Goal: Information Seeking & Learning: Check status

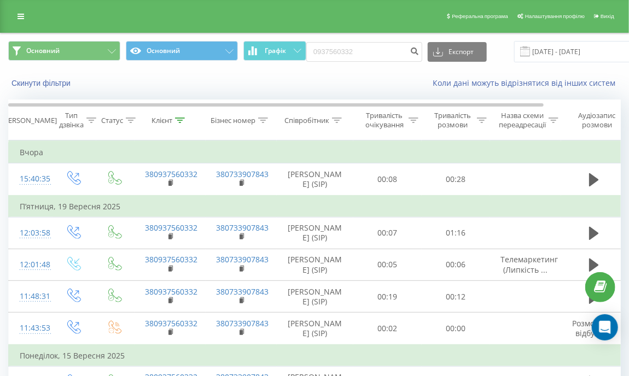
drag, startPoint x: 371, startPoint y: 62, endPoint x: 359, endPoint y: 57, distance: 13.2
click at [319, 49] on div "Основний Основний Графік 0937560332 Експорт .csv .xls .xlsx 22.06.2025 - 22.09.…" at bounding box center [314, 51] width 627 height 37
drag, startPoint x: 362, startPoint y: 52, endPoint x: 303, endPoint y: 47, distance: 59.3
click at [303, 47] on div "Основний Основний Графік 0937560332 Експорт .csv .xls .xlsx 22.06.2025 - 22.09.…" at bounding box center [314, 51] width 612 height 21
paste input "(050) 766 89 89"
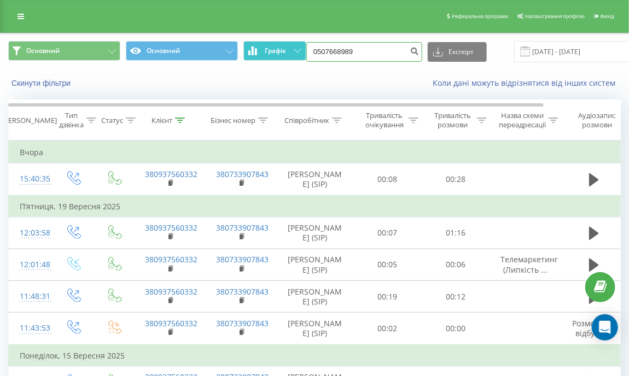
type input "0507668989"
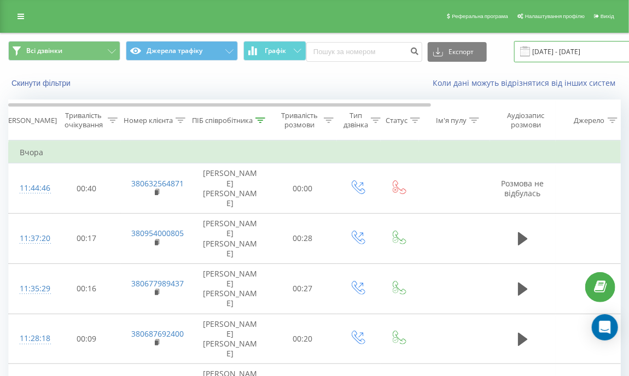
click at [542, 48] on input "[DATE] - [DATE]" at bounding box center [580, 51] width 132 height 21
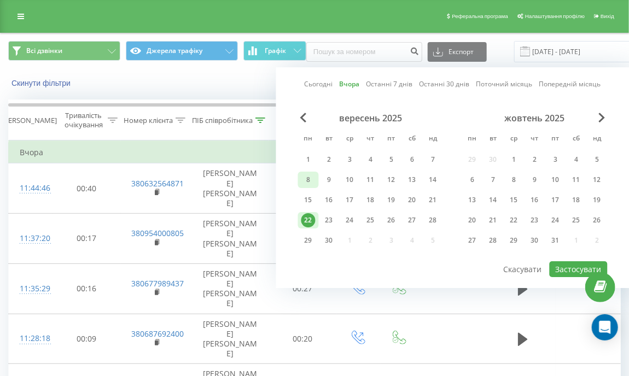
click at [306, 181] on div "8" at bounding box center [308, 180] width 14 height 14
click at [572, 267] on button "Застосувати" at bounding box center [578, 269] width 58 height 16
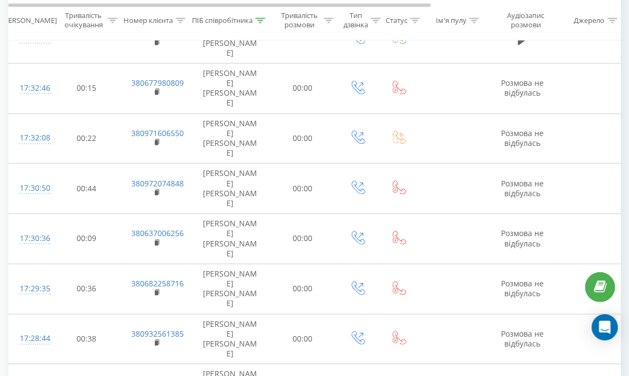
scroll to position [831, 0]
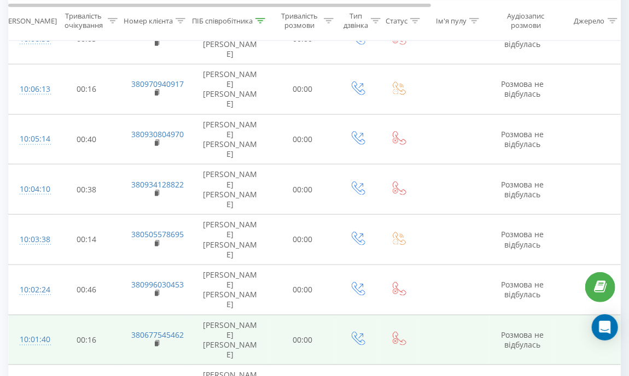
scroll to position [783, 0]
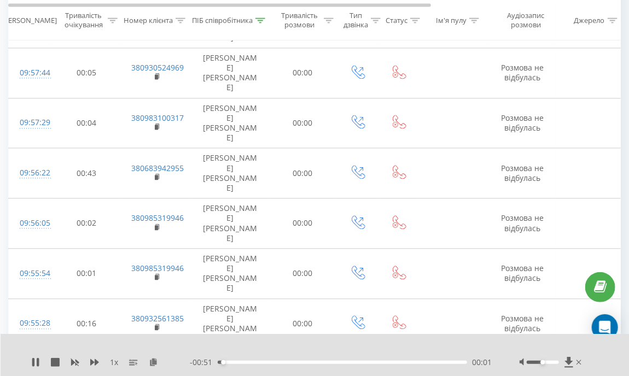
scroll to position [831, 0]
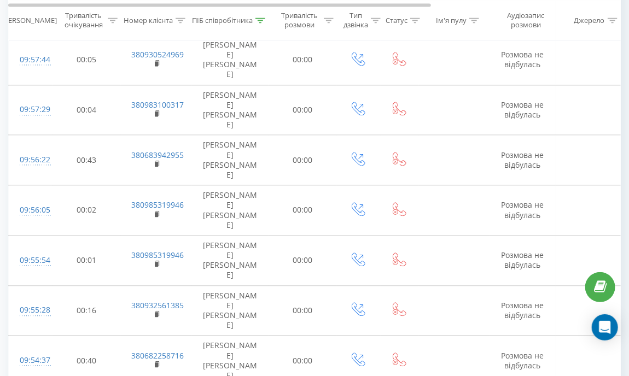
drag, startPoint x: 189, startPoint y: 227, endPoint x: 140, endPoint y: 227, distance: 48.6
copy link "0973697143"
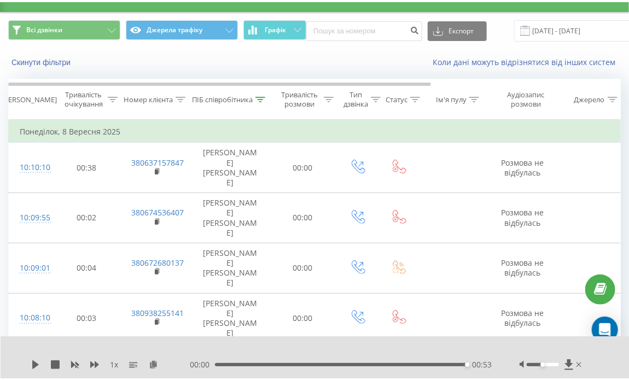
scroll to position [0, 0]
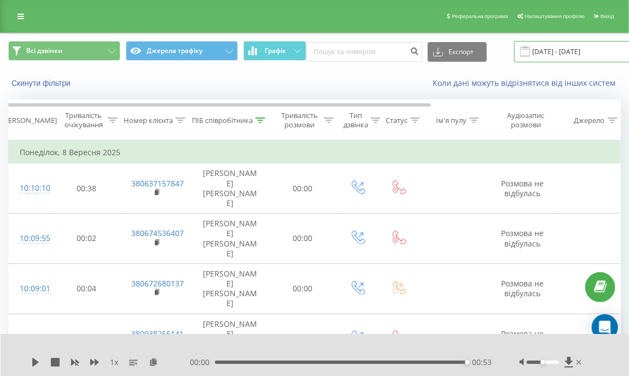
click at [540, 53] on input "08.09.2025 - 08.09.2025" at bounding box center [580, 51] width 132 height 21
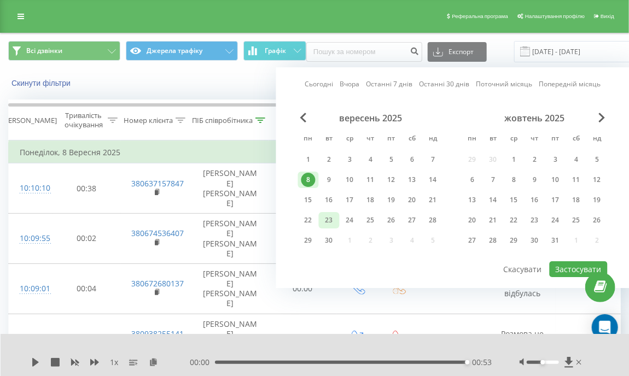
click at [333, 218] on div "23" at bounding box center [329, 220] width 14 height 14
click at [558, 267] on button "Застосувати" at bounding box center [578, 269] width 58 height 16
type input "23.09.2025 - 23.09.2025"
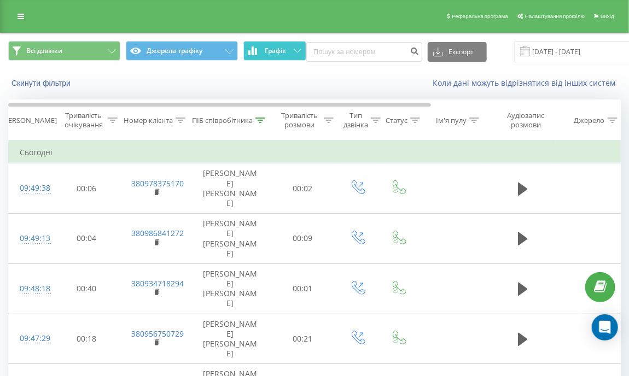
click at [282, 52] on span "Графік" at bounding box center [275, 51] width 21 height 8
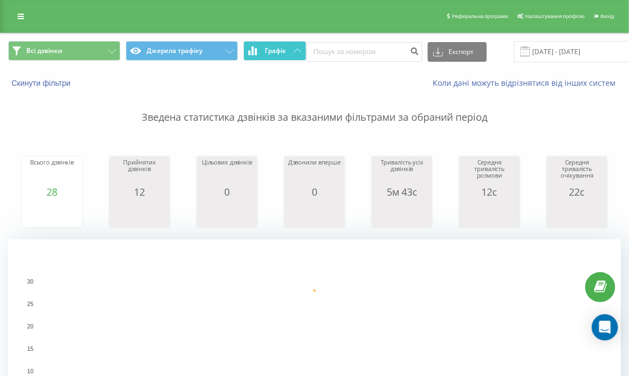
click at [281, 50] on span "Графік" at bounding box center [275, 51] width 21 height 8
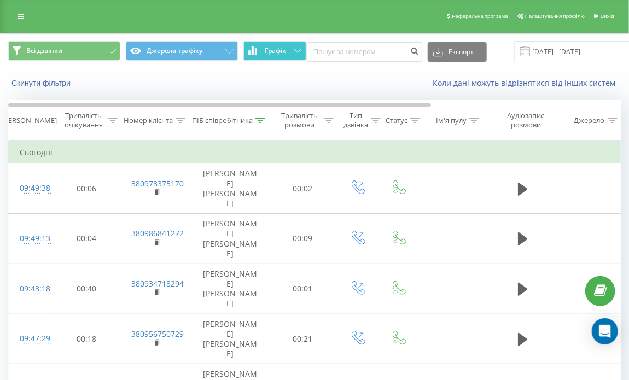
click at [284, 56] on button "Графік" at bounding box center [274, 51] width 63 height 20
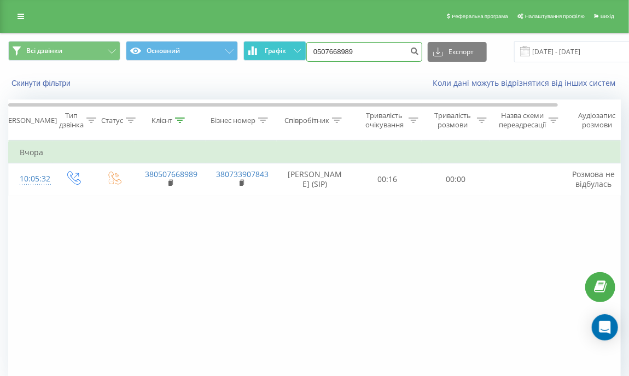
drag, startPoint x: 360, startPoint y: 52, endPoint x: 299, endPoint y: 48, distance: 61.4
click at [299, 48] on div "Всі дзвінки Основний Графік 0507668989 Експорт .csv .xls .xlsx 23.06.2025 - 23.…" at bounding box center [314, 51] width 612 height 21
paste input "(099) 012 85 55"
type input "0990128555"
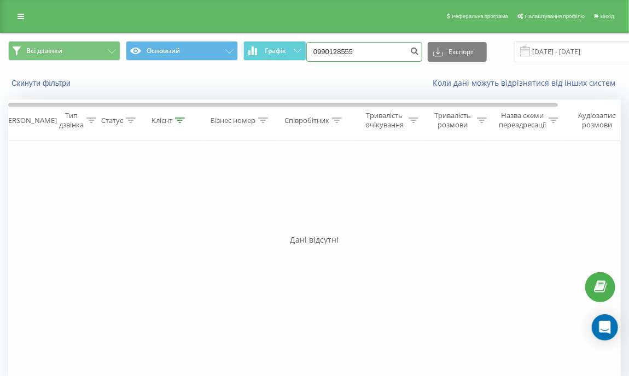
drag, startPoint x: 354, startPoint y: 52, endPoint x: 309, endPoint y: 44, distance: 45.6
click at [309, 44] on input "0990128555" at bounding box center [364, 52] width 116 height 20
paste input "(096) 181 30 19"
type input "0961813019"
drag, startPoint x: 370, startPoint y: 54, endPoint x: 309, endPoint y: 43, distance: 62.1
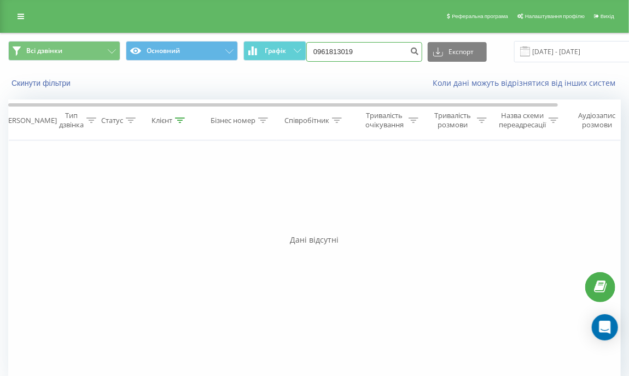
click at [309, 43] on input "0961813019" at bounding box center [364, 52] width 116 height 20
paste input "(067) 796 66 47"
type input "0677966647"
drag, startPoint x: 356, startPoint y: 55, endPoint x: 300, endPoint y: 42, distance: 57.8
click at [300, 42] on div "Всі дзвінки Основний Графік 0677966647 Експорт .csv .xls .xlsx 23.06.2025 - 23.…" at bounding box center [314, 51] width 612 height 21
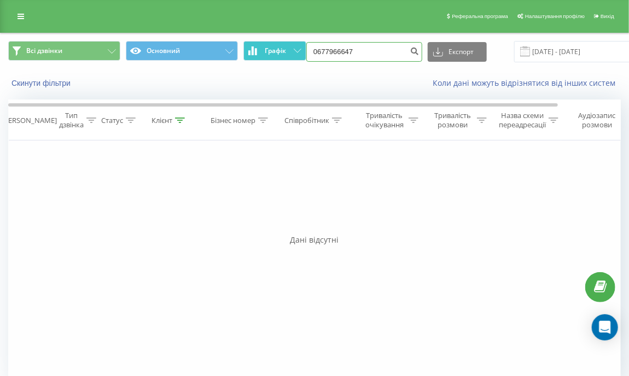
paste input "(097) 549 48 82"
type input "0975494882"
drag, startPoint x: 372, startPoint y: 52, endPoint x: 296, endPoint y: 54, distance: 76.0
click at [296, 54] on div "Всі дзвінки Основний Графік 0975494882 Експорт .csv .xls .xlsx 23.06.2025 - 23.…" at bounding box center [314, 51] width 612 height 21
paste input "(097) 638 33 5"
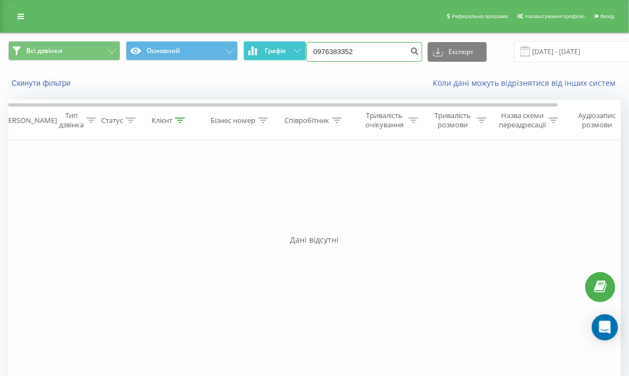
type input "0976383352"
click at [81, 221] on div "Фільтрувати за умовою Дорівнює Введіть значення Скасувати OK Фільтрувати за умо…" at bounding box center [314, 263] width 612 height 246
drag, startPoint x: 363, startPoint y: 54, endPoint x: 284, endPoint y: 52, distance: 78.7
click at [284, 52] on div "Всі дзвінки Основний Графік 0976383352 Експорт .csv .xls .xlsx 23.06.2025 - 23.…" at bounding box center [314, 51] width 612 height 21
paste input "(096) 531 22 15"
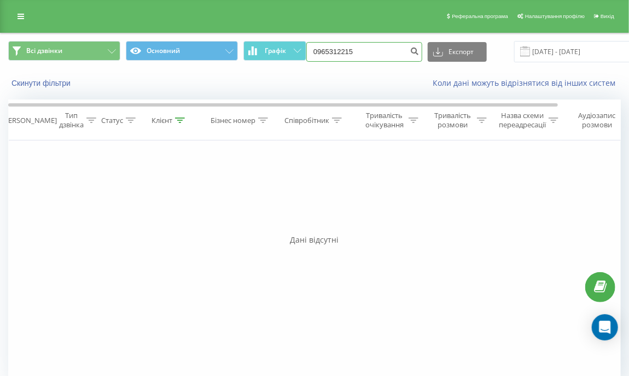
type input "0965312215"
drag, startPoint x: 363, startPoint y: 52, endPoint x: 240, endPoint y: 64, distance: 123.0
click at [240, 64] on div "Всі дзвінки Основний Графік 0965312215 Експорт .csv .xls .xlsx [DATE] - [DATE]" at bounding box center [314, 51] width 627 height 37
paste input "(096) 535 80 9"
type input "0965358095"
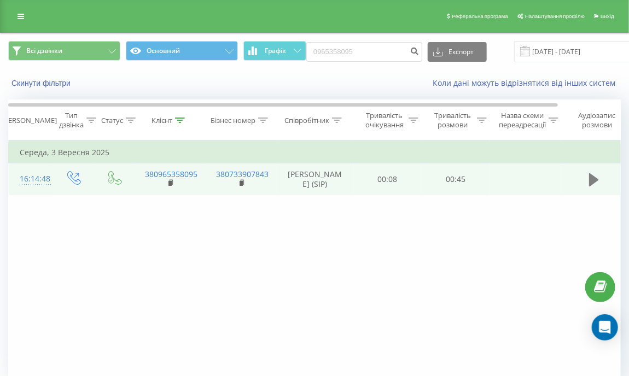
click at [591, 186] on icon at bounding box center [594, 179] width 10 height 13
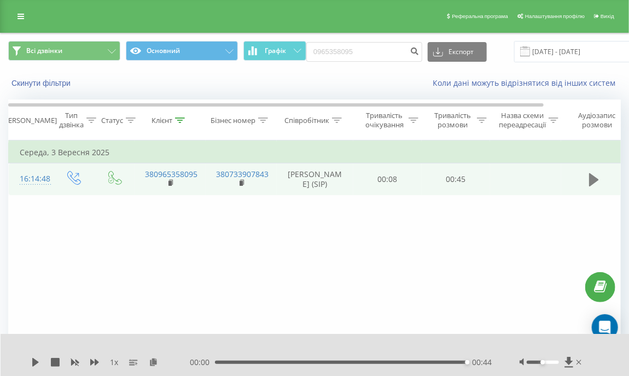
click at [596, 186] on icon at bounding box center [594, 179] width 10 height 15
click at [228, 361] on div "00:02" at bounding box center [342, 362] width 249 height 3
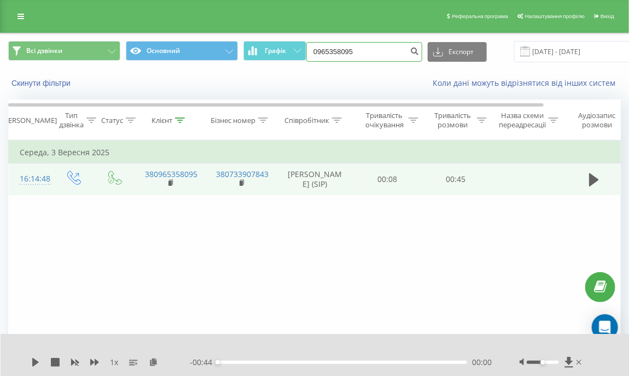
drag, startPoint x: 378, startPoint y: 61, endPoint x: 319, endPoint y: 55, distance: 59.4
click at [319, 55] on div "0965358095 Експорт .csv .xls .xlsx 23.06.2025 - 23.09.2025" at bounding box center [476, 51] width 340 height 21
type input "0"
paste input "(050) 288 61 17"
type input "0502886117"
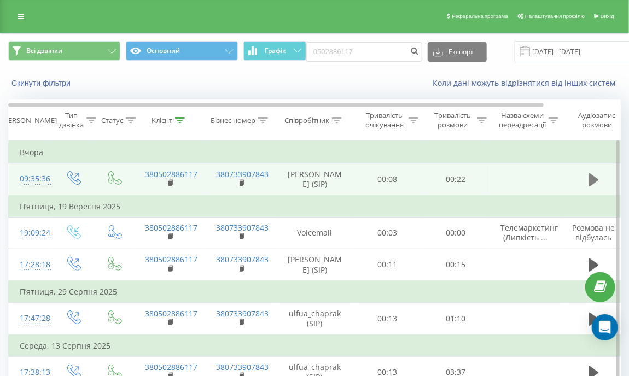
click at [591, 186] on icon at bounding box center [594, 179] width 10 height 13
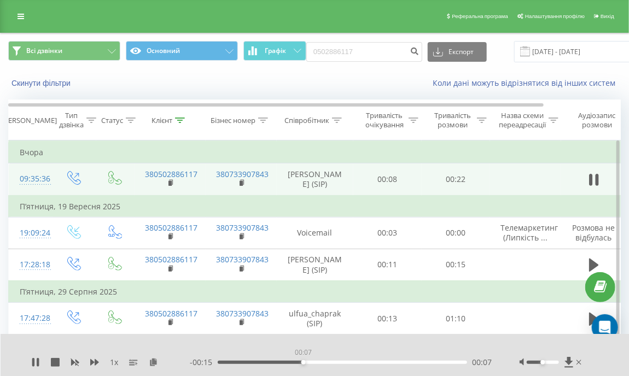
click at [303, 361] on div "00:07" at bounding box center [342, 362] width 249 height 3
click at [342, 361] on div "00:09" at bounding box center [342, 362] width 249 height 3
click at [383, 361] on div "00:15" at bounding box center [342, 362] width 249 height 3
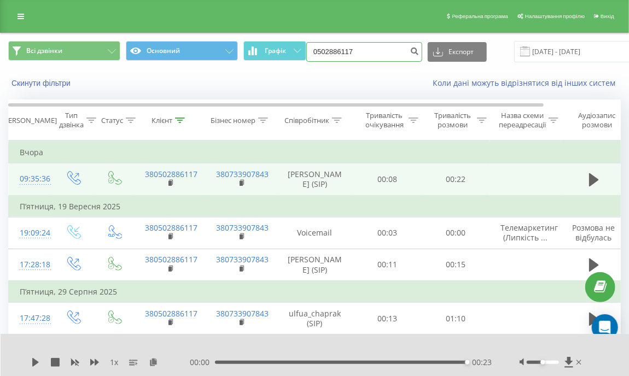
drag, startPoint x: 353, startPoint y: 47, endPoint x: 293, endPoint y: 31, distance: 61.6
click at [293, 31] on div "Реферальна програма Налаштування профілю Вихід Всі дзвінки Основний Графік 0502…" at bounding box center [314, 289] width 629 height 579
paste input "(096) 531 22 15"
type input "0965312215"
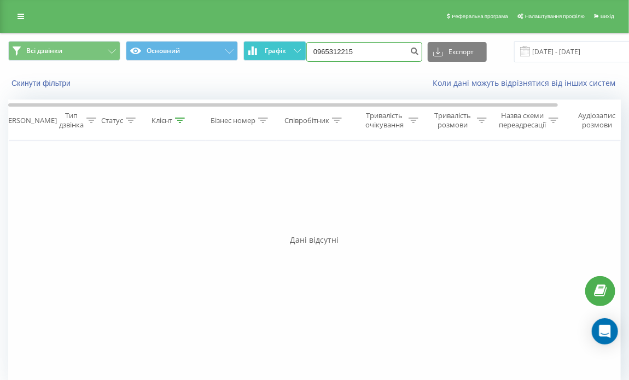
drag, startPoint x: 366, startPoint y: 52, endPoint x: 300, endPoint y: 41, distance: 67.6
click at [300, 41] on div "Всі дзвінки Основний Графік 0965312215 Експорт .csv .xls .xlsx 23.06.2025 - 23.…" at bounding box center [314, 51] width 612 height 21
paste input "(097) 971 08 99"
type input "0979710899"
drag, startPoint x: 367, startPoint y: 52, endPoint x: 316, endPoint y: 57, distance: 51.6
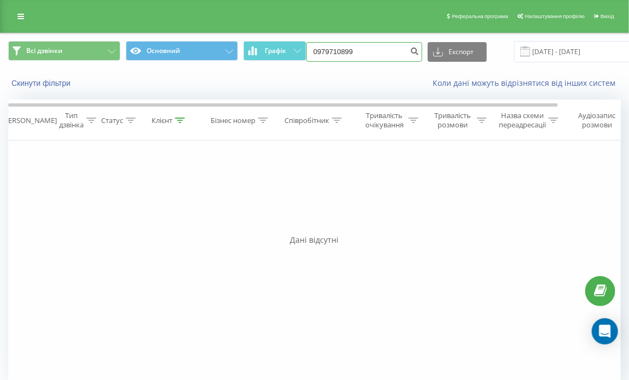
click at [316, 57] on input "0979710899" at bounding box center [364, 52] width 116 height 20
type input "0"
paste input "[PHONE_NUMBER]"
type input "0638064400"
drag, startPoint x: 360, startPoint y: 54, endPoint x: 306, endPoint y: 48, distance: 54.4
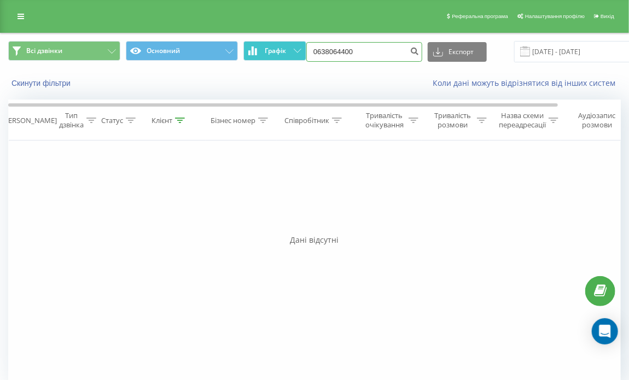
click at [306, 48] on div "Всі дзвінки Основний Графік 0638064400 Експорт .csv .xls .xlsx 23.06.2025 - 23.…" at bounding box center [314, 51] width 612 height 21
paste input "(067) 992 23 81"
type input "0679922381"
drag, startPoint x: 369, startPoint y: 54, endPoint x: 283, endPoint y: 58, distance: 87.0
click at [283, 58] on div "Всі дзвінки Основний Графік 0679922381 Експорт .csv .xls .xlsx [DATE] - [DATE]" at bounding box center [314, 51] width 612 height 21
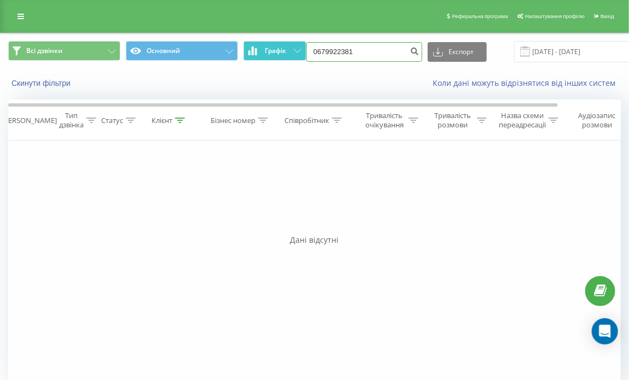
paste input "[PHONE_NUMBER]"
type input "0938225389"
drag, startPoint x: 374, startPoint y: 56, endPoint x: 298, endPoint y: 41, distance: 77.5
click at [298, 41] on div "Всі дзвінки Основний Графік 0938225389 Експорт .csv .xls .xlsx 23.06.2025 - 23.…" at bounding box center [314, 51] width 612 height 21
paste input "(097) 720 91 01"
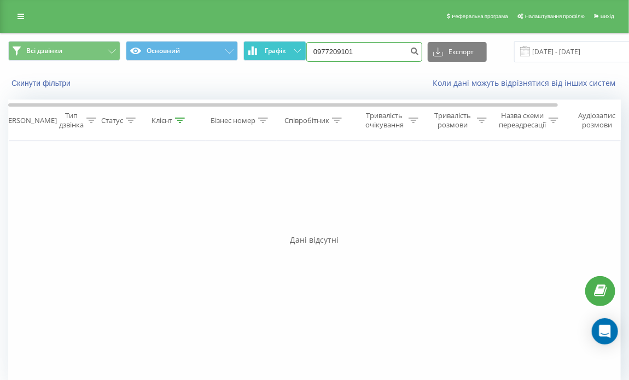
type input "0977209101"
drag, startPoint x: 328, startPoint y: 45, endPoint x: 295, endPoint y: 41, distance: 33.6
click at [295, 41] on div "Всі дзвінки Основний Графік 0977209101 Експорт .csv .xls .xlsx [DATE] - [DATE]" at bounding box center [314, 51] width 612 height 21
paste input "(098) 682 41 8"
type input "0986824181"
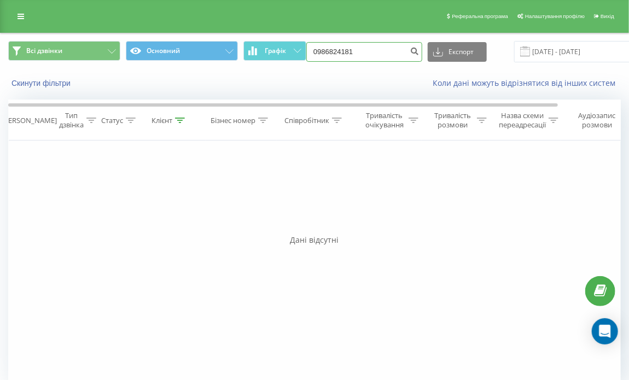
drag, startPoint x: 363, startPoint y: 55, endPoint x: 291, endPoint y: 37, distance: 74.9
click at [291, 37] on div "Всі дзвінки Основний Графік 0986824181 Експорт .csv .xls .xlsx 23.06.2025 - 23.…" at bounding box center [314, 51] width 627 height 37
paste input "(093) 611 33 33"
type input "0936113333"
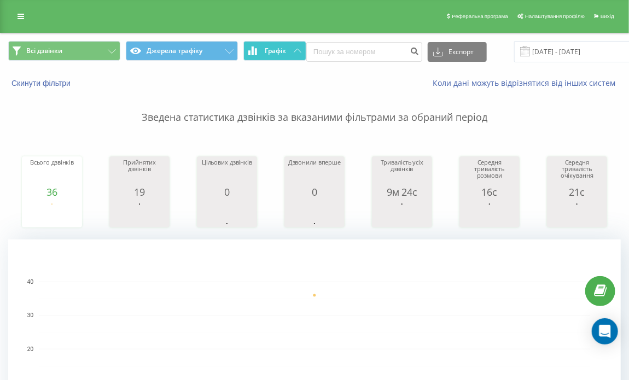
click at [269, 50] on span "Графік" at bounding box center [275, 51] width 21 height 8
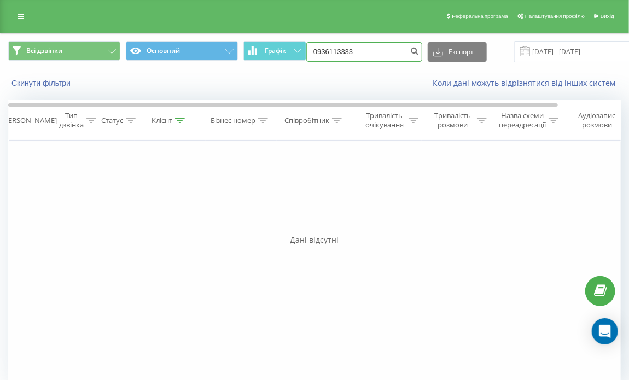
click at [372, 54] on input "0936113333" at bounding box center [364, 52] width 116 height 20
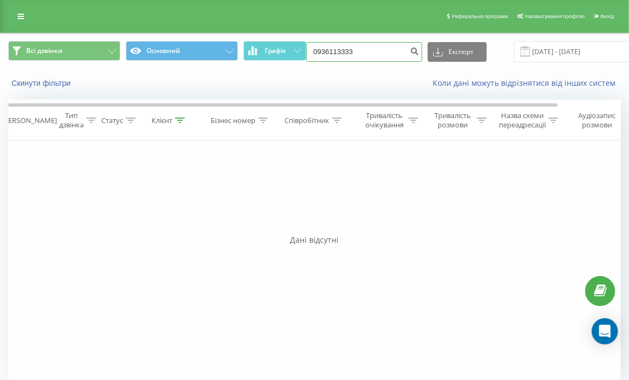
paste input "(098) 333 70 9"
type input "0983337093"
drag, startPoint x: 361, startPoint y: 47, endPoint x: 281, endPoint y: 45, distance: 79.8
click at [281, 45] on div "Всі дзвінки Основний Графік 0983337093 Експорт .csv .xls .xlsx [DATE] - [DATE]" at bounding box center [314, 51] width 612 height 21
paste input "[PHONE_NUMBER]"
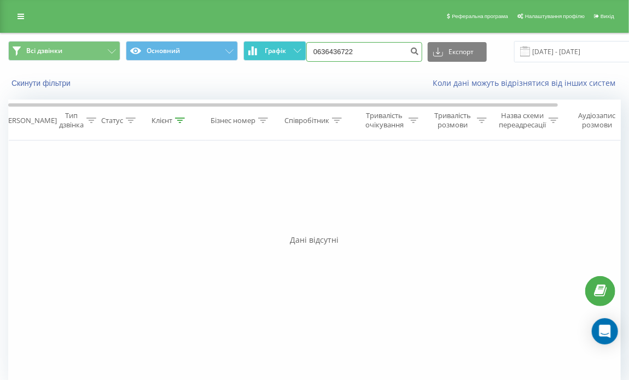
type input "0636436722"
drag, startPoint x: 383, startPoint y: 56, endPoint x: 296, endPoint y: 56, distance: 86.9
click at [296, 56] on div "Всі дзвінки Основний Графік 0636436722 Експорт .csv .xls .xlsx [DATE] - [DATE]" at bounding box center [314, 51] width 612 height 21
paste input "(050) 628 28 6"
type input "0506282862"
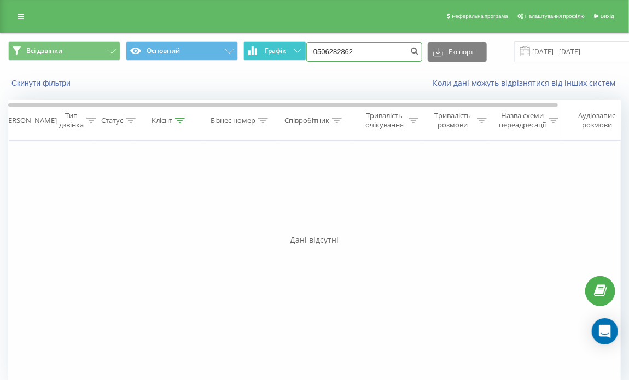
drag, startPoint x: 369, startPoint y: 45, endPoint x: 293, endPoint y: 46, distance: 76.5
click at [293, 46] on div "Всі дзвінки Основний Графік 0506282862 Експорт .csv .xls .xlsx 23.06.2025 - 23.…" at bounding box center [314, 51] width 612 height 21
paste input "(073) 500 10 50"
type input "("
paste input "(073) 500 10 50"
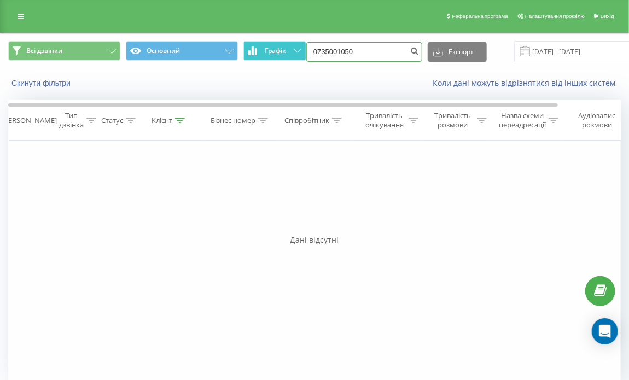
type input "0735001050"
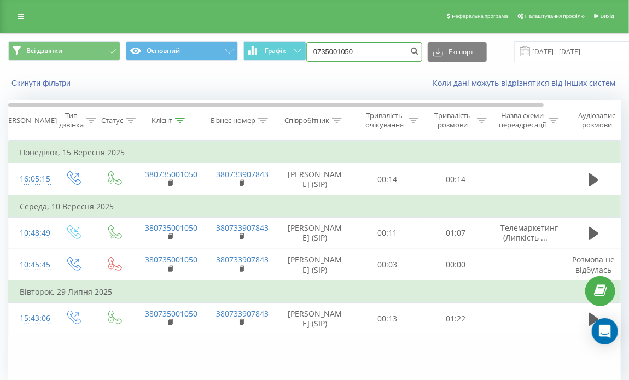
drag, startPoint x: 281, startPoint y: 38, endPoint x: 266, endPoint y: 36, distance: 15.5
click at [266, 36] on div "Всі дзвінки Основний Графік 0735001050 Експорт .csv .xls .xlsx 23.06.2025 - 23.…" at bounding box center [314, 51] width 627 height 37
paste input "(067) 820 72 72"
type input "0678207272"
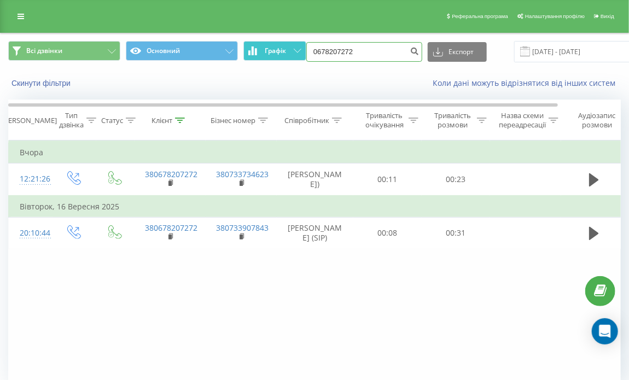
drag, startPoint x: 373, startPoint y: 52, endPoint x: 278, endPoint y: 46, distance: 95.8
click at [278, 46] on div "Всі дзвінки Основний Графік 0678207272 Експорт .csv .xls .xlsx [DATE] - [DATE]" at bounding box center [314, 51] width 612 height 21
paste input "[PHONE_NUMBER]"
type input "0978244234"
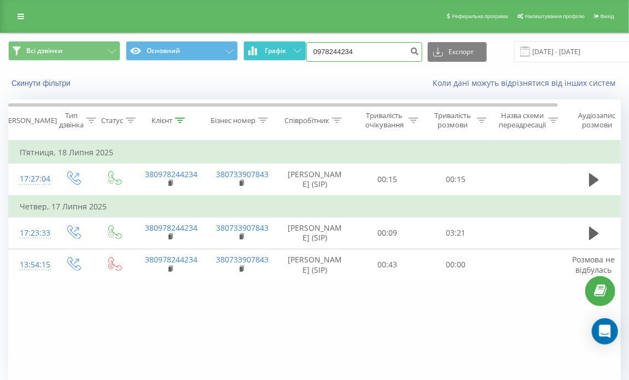
drag, startPoint x: 383, startPoint y: 51, endPoint x: 275, endPoint y: 48, distance: 107.7
click at [275, 48] on div "Всі дзвінки Основний Графік 0978244234 Експорт .csv .xls .xlsx 23.06.2025 - 23.…" at bounding box center [314, 51] width 612 height 21
paste input "(095) 218 83 23"
type input "0952188323"
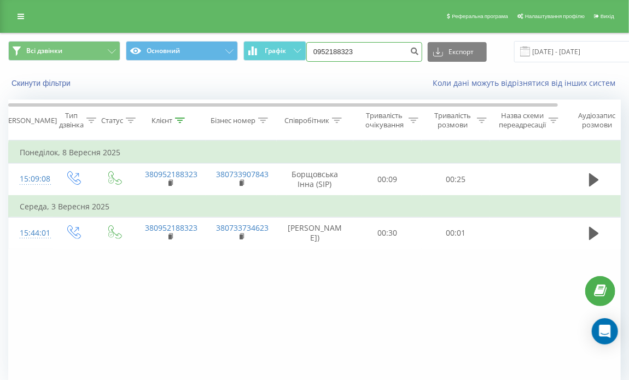
drag, startPoint x: 375, startPoint y: 47, endPoint x: 240, endPoint y: 57, distance: 135.4
click at [240, 57] on div "Всі дзвінки Основний Графік 0952188323 Експорт .csv .xls .xlsx [DATE] - [DATE]" at bounding box center [314, 51] width 612 height 21
paste input "(067) 423 72 27"
type input "0674237227"
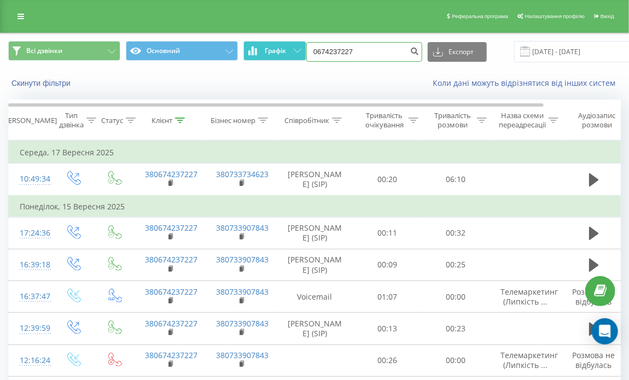
drag, startPoint x: 367, startPoint y: 48, endPoint x: 285, endPoint y: 50, distance: 81.5
click at [285, 50] on div "Всі дзвінки Основний Графік 0674237227 Експорт .csv .xls .xlsx 23.06.2025 - 23.…" at bounding box center [314, 51] width 612 height 21
paste input "(067) 788 64 48"
type input "0677886448"
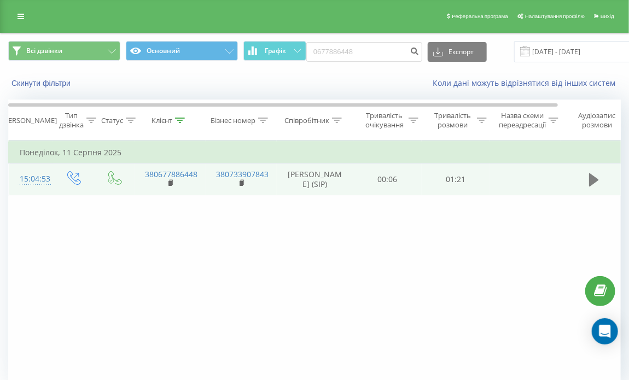
click at [589, 182] on icon at bounding box center [594, 179] width 10 height 13
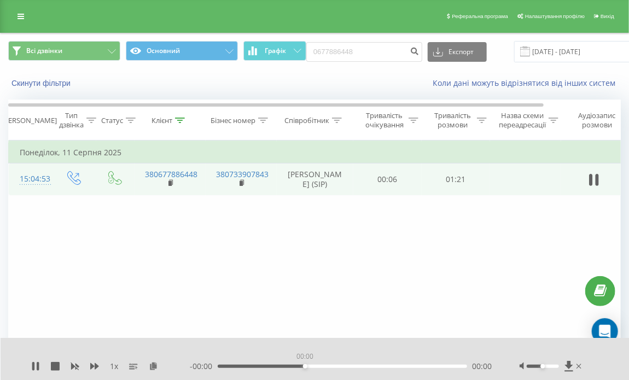
click at [306, 367] on div "00:00" at bounding box center [342, 366] width 249 height 3
click at [334, 363] on div "- 01:15 00:05 00:05" at bounding box center [341, 366] width 302 height 11
click at [335, 366] on div "00:38" at bounding box center [342, 366] width 249 height 3
click at [385, 367] on div "00:54" at bounding box center [342, 366] width 249 height 3
click at [597, 172] on icon at bounding box center [594, 179] width 10 height 15
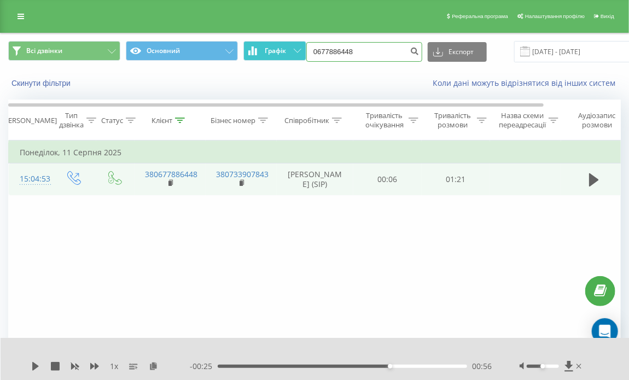
drag, startPoint x: 376, startPoint y: 49, endPoint x: 288, endPoint y: 52, distance: 88.1
click at [288, 52] on div "Всі дзвінки Основний Графік 0677886448 Експорт .csv .xls .xlsx 23.06.2025 - 23.…" at bounding box center [314, 51] width 612 height 21
paste input "(098) 000 28 99"
type input "0980002899"
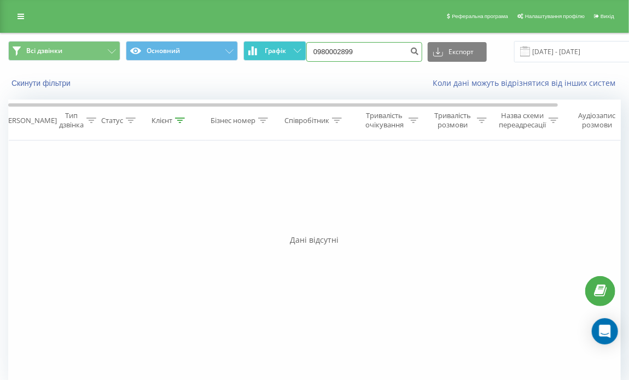
drag, startPoint x: 374, startPoint y: 46, endPoint x: 292, endPoint y: 41, distance: 82.2
click at [293, 41] on div "Всі дзвінки Основний Графік 0980002899 Експорт .csv .xls .xlsx [DATE] - [DATE]" at bounding box center [314, 51] width 612 height 21
paste input "[PHONE_NUMBER]"
type input "0506509067"
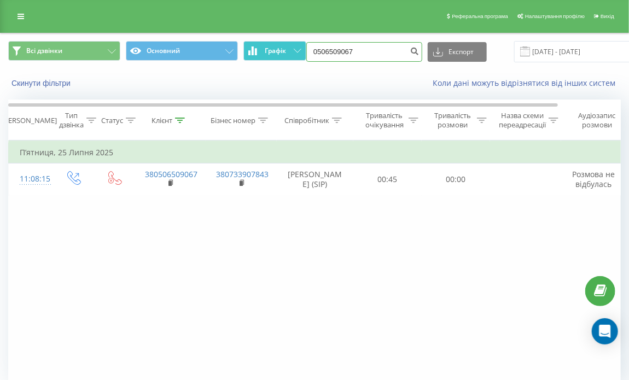
drag, startPoint x: 376, startPoint y: 49, endPoint x: 257, endPoint y: 54, distance: 118.7
click at [257, 54] on div "Всі дзвінки Основний Графік 0506509067 Експорт .csv .xls .xlsx [DATE] - [DATE]" at bounding box center [314, 51] width 612 height 21
paste input "(050) 353 12 1"
type input "0503531217"
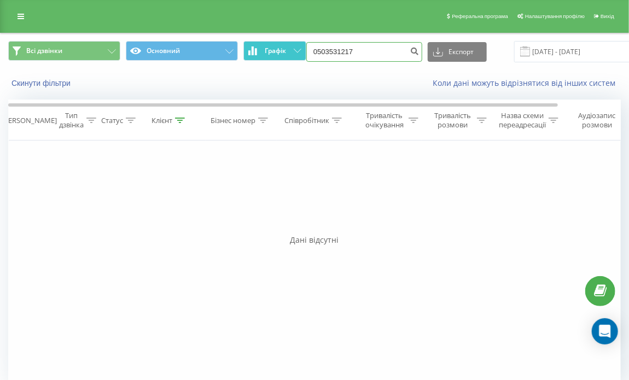
drag, startPoint x: 361, startPoint y: 48, endPoint x: 263, endPoint y: 42, distance: 97.5
click at [263, 42] on div "Всі дзвінки Основний Графік 0503531217 Експорт .csv .xls .xlsx 23.06.2025 - 23.…" at bounding box center [314, 51] width 612 height 21
paste input "(067) 238 97 31"
type input "0672389731"
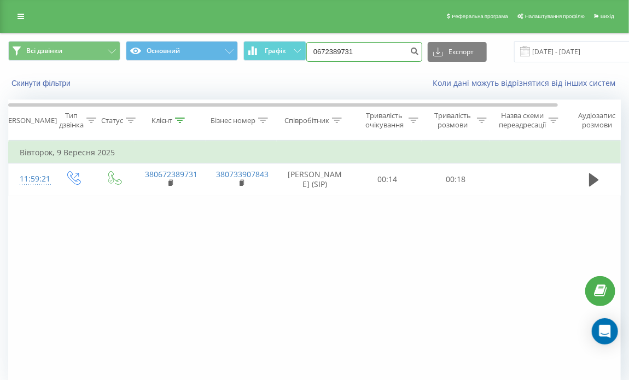
drag, startPoint x: 374, startPoint y: 48, endPoint x: 260, endPoint y: 63, distance: 114.7
click at [260, 63] on div "Всі дзвінки Основний Графік 0672389731 Експорт .csv .xls .xlsx [DATE] - [DATE]" at bounding box center [314, 51] width 627 height 37
paste input "[PHONE_NUMBER]"
type input "0932628669"
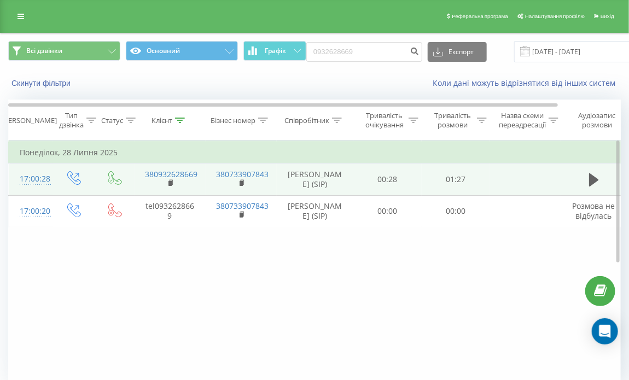
click at [595, 188] on button at bounding box center [593, 180] width 16 height 16
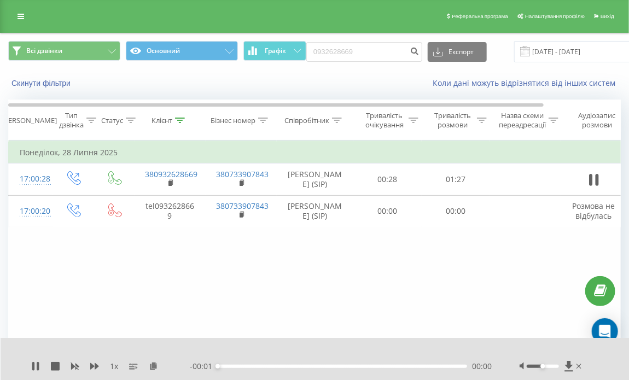
click at [293, 366] on div "00:00" at bounding box center [342, 366] width 249 height 3
click at [317, 366] on div "00:01" at bounding box center [342, 366] width 249 height 3
click at [357, 367] on div "00:48" at bounding box center [342, 366] width 249 height 3
click at [380, 367] on div "00:56" at bounding box center [342, 366] width 249 height 3
click at [400, 365] on div "00:57" at bounding box center [342, 366] width 249 height 3
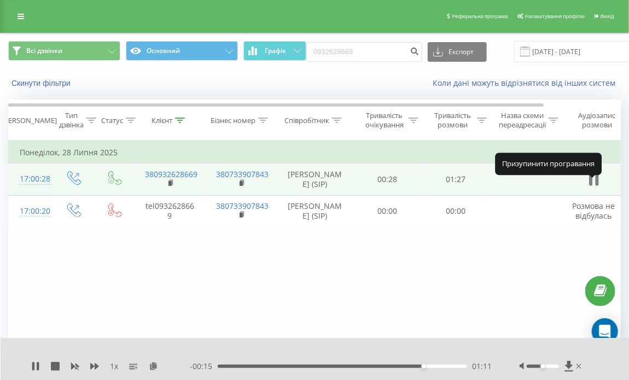
click at [592, 186] on icon at bounding box center [594, 179] width 10 height 15
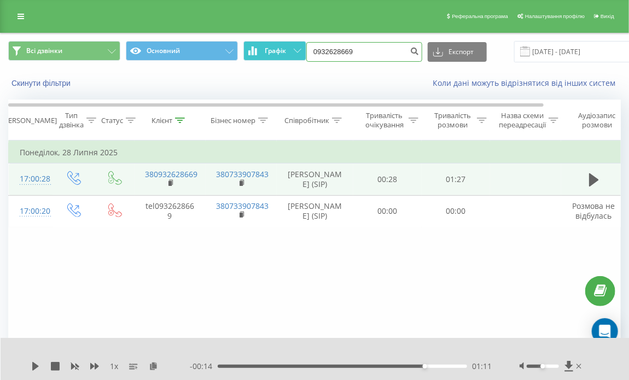
drag, startPoint x: 374, startPoint y: 55, endPoint x: 262, endPoint y: 58, distance: 111.5
click at [262, 58] on div "Всі дзвінки Основний Графік 0932628669 Експорт .csv .xls .xlsx [DATE] - [DATE]" at bounding box center [314, 51] width 612 height 21
paste input "[PHONE_NUMBER]"
type input "0955607892"
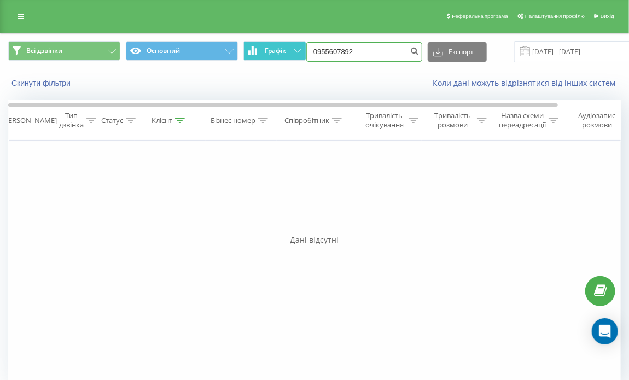
drag, startPoint x: 363, startPoint y: 54, endPoint x: 271, endPoint y: 45, distance: 92.2
click at [271, 45] on div "Всі дзвінки Основний Графік 0955607892 Експорт .csv .xls .xlsx 23.06.2025 - 23.…" at bounding box center [314, 51] width 612 height 21
paste input "(093) 723 77"
type input "0937237792"
drag, startPoint x: 365, startPoint y: 50, endPoint x: 285, endPoint y: 54, distance: 80.5
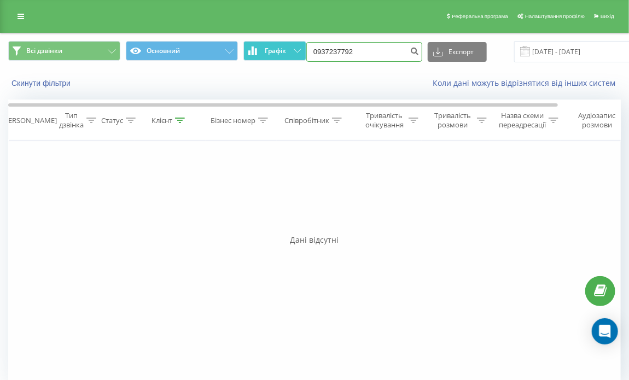
click at [285, 54] on div "Всі дзвінки Основний Графік 0937237792 Експорт .csv .xls .xlsx [DATE] - [DATE]" at bounding box center [314, 51] width 612 height 21
paste input "[PHONE_NUMBER]"
type input "0671386220"
drag, startPoint x: 372, startPoint y: 45, endPoint x: 257, endPoint y: 43, distance: 114.8
click at [257, 43] on div "Всі дзвінки Основний Графік 0671386220 Експорт .csv .xls .xlsx 23.06.2025 - 23.…" at bounding box center [314, 51] width 612 height 21
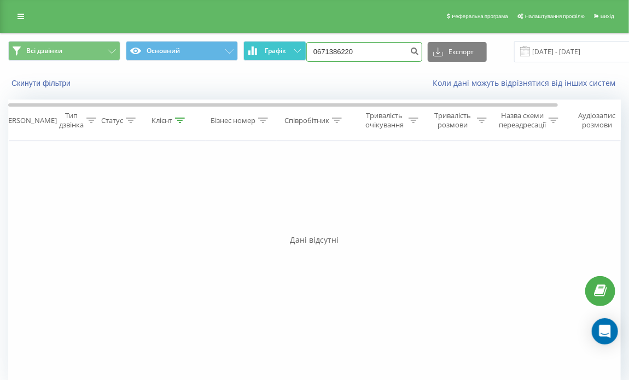
paste input "(098) 250 72 73"
type input "0982507273"
drag, startPoint x: 350, startPoint y: 49, endPoint x: 290, endPoint y: 46, distance: 60.8
click at [290, 46] on div "Всі дзвінки Основний Графік 0982507273 Експорт .csv .xls .xlsx 23.06.2025 - 23.…" at bounding box center [314, 51] width 612 height 21
paste input "(066) 717 88 68"
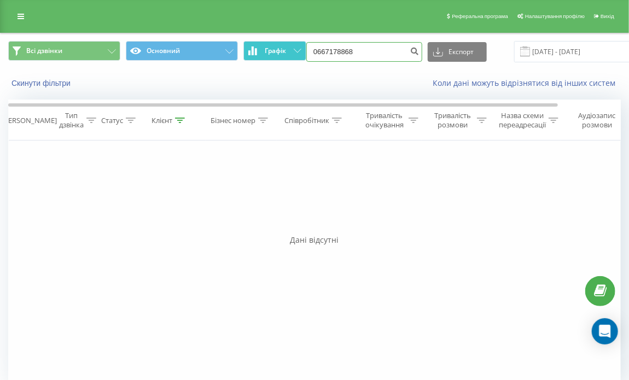
type input "0667178868"
drag, startPoint x: 367, startPoint y: 52, endPoint x: 261, endPoint y: 41, distance: 107.1
click at [261, 41] on div "Всі дзвінки Основний Графік 0667178868 Експорт .csv .xls .xlsx [DATE] - [DATE]" at bounding box center [314, 51] width 612 height 21
paste input "[PHONE_NUMBER]"
type input "0963509603"
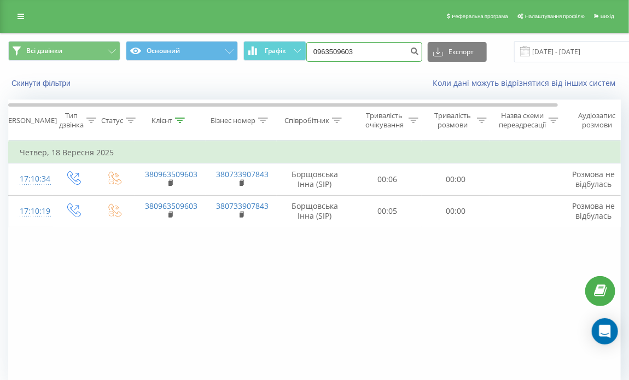
drag, startPoint x: 359, startPoint y: 48, endPoint x: 275, endPoint y: 39, distance: 84.1
click at [275, 39] on div "Всі дзвінки Основний Графік 0963509603 Експорт .csv .xls .xlsx [DATE] - [DATE]" at bounding box center [314, 51] width 627 height 37
paste input "[PHONE_NUMBER]"
type input "0635638272"
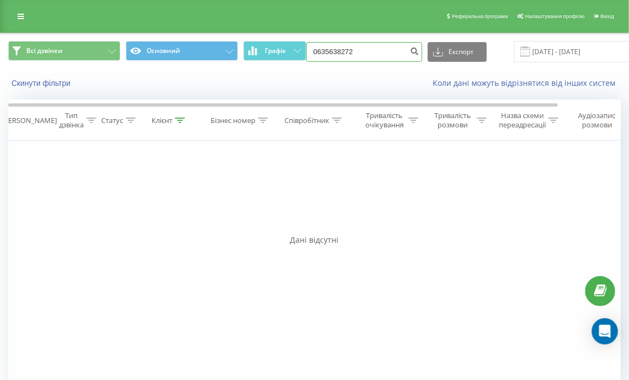
drag, startPoint x: 382, startPoint y: 46, endPoint x: 300, endPoint y: 36, distance: 83.2
click at [300, 36] on div "Всі дзвінки Основний Графік 0635638272 Експорт .csv .xls .xlsx 23.06.2025 - 23.…" at bounding box center [314, 51] width 627 height 37
paste input "(097) 670 71 39"
type input "0976707139"
drag, startPoint x: 365, startPoint y: 45, endPoint x: 292, endPoint y: 57, distance: 74.2
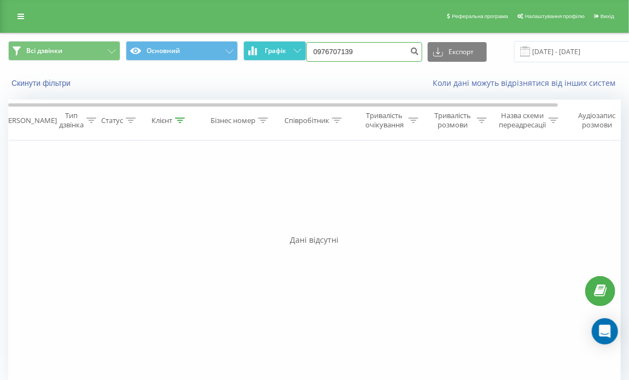
click at [292, 57] on div "Всі дзвінки Основний Графік 0976707139 Експорт .csv .xls .xlsx [DATE] - [DATE]" at bounding box center [314, 51] width 612 height 21
paste input "[PHONE_NUMBER]"
type input "0987173084"
drag, startPoint x: 366, startPoint y: 44, endPoint x: 308, endPoint y: 43, distance: 57.4
click at [309, 43] on input "0987173084" at bounding box center [364, 52] width 116 height 20
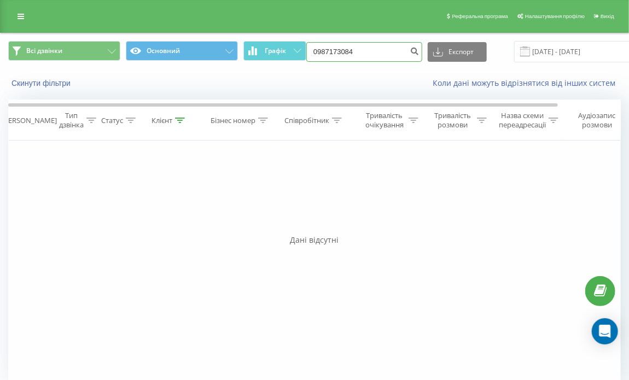
paste input "(095) 134 07 06"
type input "0951340706"
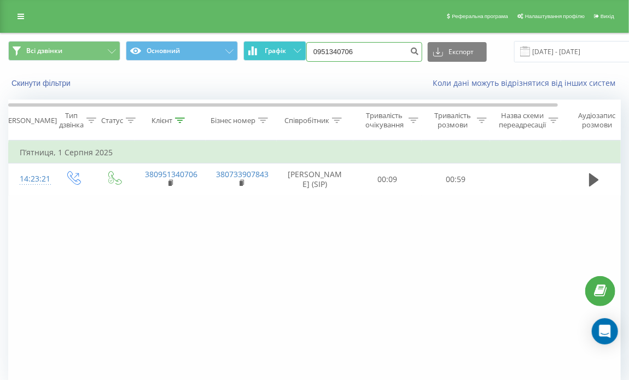
drag, startPoint x: 375, startPoint y: 45, endPoint x: 256, endPoint y: 42, distance: 119.7
click at [256, 42] on div "Всі дзвінки Основний Графік 0951340706 Експорт .csv .xls .xlsx [DATE] - [DATE]" at bounding box center [314, 51] width 612 height 21
paste input "[PHONE_NUMBER]"
type input "0663690490"
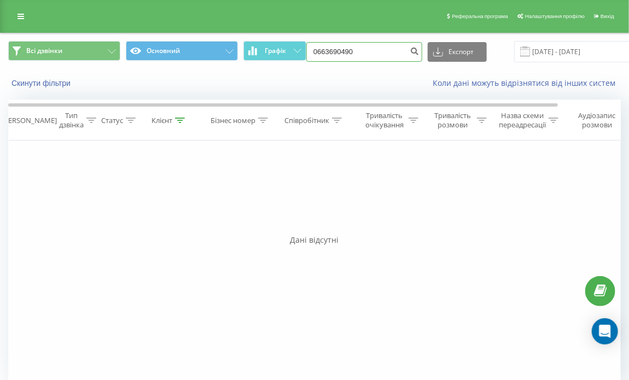
drag, startPoint x: 324, startPoint y: 44, endPoint x: 276, endPoint y: 38, distance: 48.0
click at [276, 38] on div "Всі дзвінки Основний Графік 0663690490 Експорт .csv .xls .xlsx 23.06.2025 - 23.…" at bounding box center [314, 51] width 627 height 37
paste input "(093) 836 25 22"
type input "0938362522"
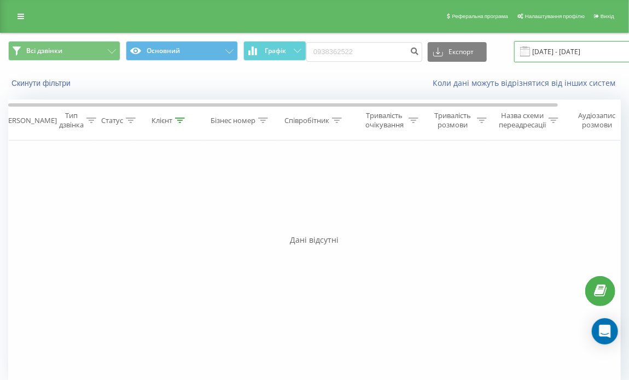
click at [525, 48] on input "[DATE] - [DATE]" at bounding box center [580, 51] width 132 height 21
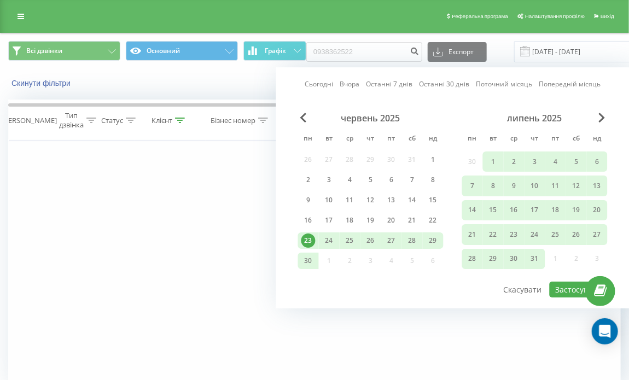
click at [300, 122] on span "Previous Month" at bounding box center [303, 118] width 7 height 10
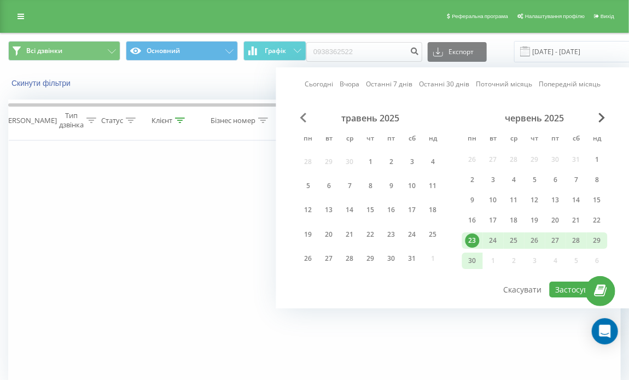
click at [305, 117] on span "Previous Month" at bounding box center [303, 118] width 7 height 10
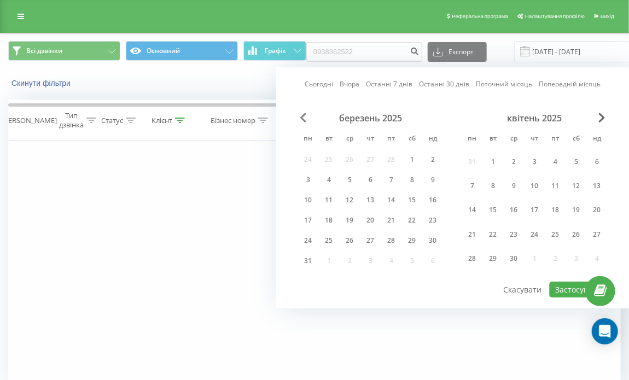
click at [305, 117] on span "Previous Month" at bounding box center [303, 118] width 7 height 10
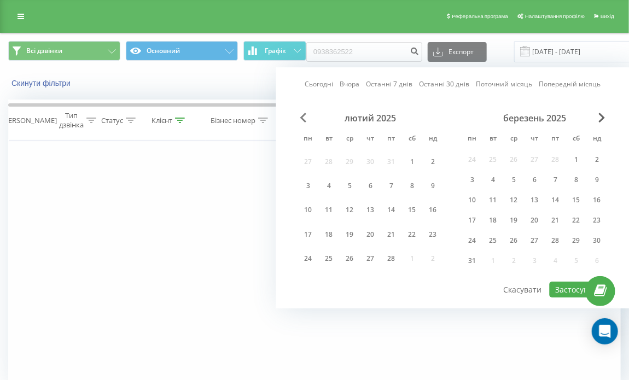
click at [305, 117] on span "Previous Month" at bounding box center [303, 118] width 7 height 10
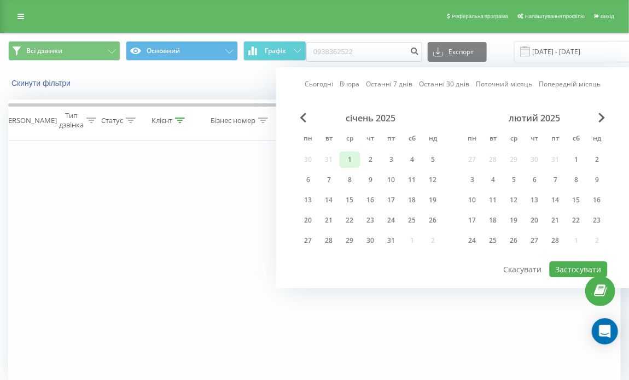
click at [346, 159] on div "1" at bounding box center [350, 159] width 14 height 14
click at [598, 116] on span "Next Month" at bounding box center [601, 118] width 7 height 10
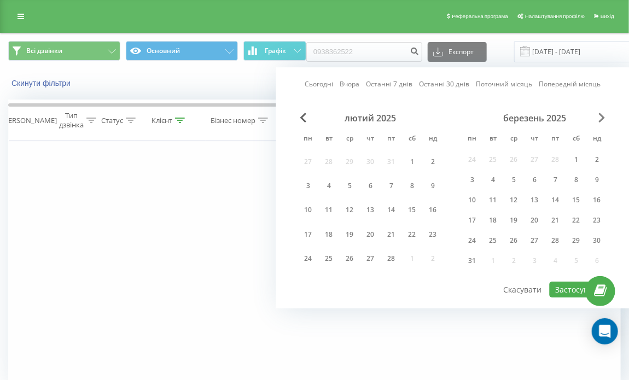
click at [598, 116] on span "Next Month" at bounding box center [601, 118] width 7 height 10
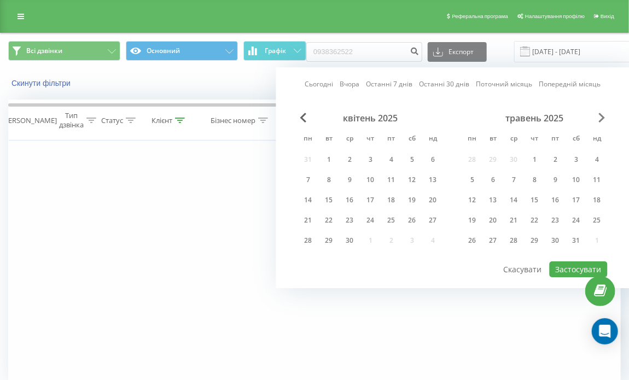
click at [598, 116] on span "Next Month" at bounding box center [601, 118] width 7 height 10
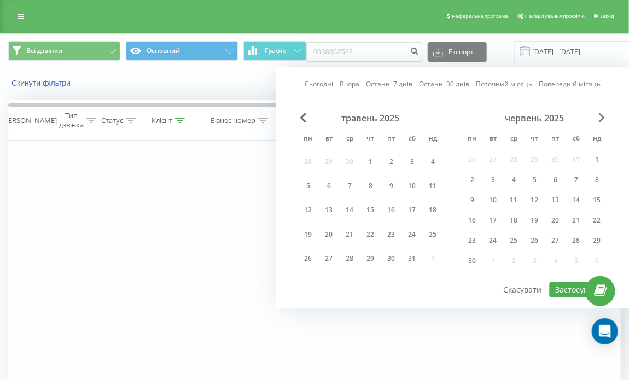
click at [598, 116] on span "Next Month" at bounding box center [601, 118] width 7 height 10
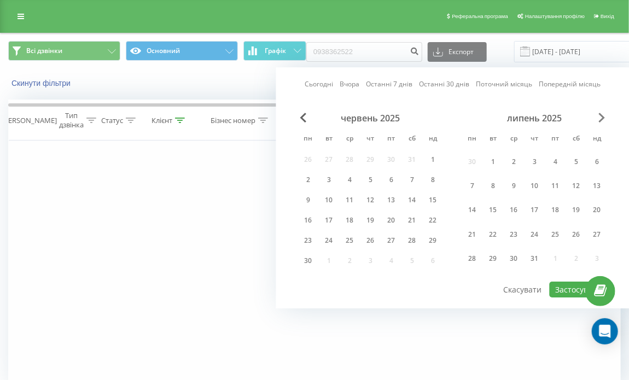
click at [598, 116] on span "Next Month" at bounding box center [601, 118] width 7 height 10
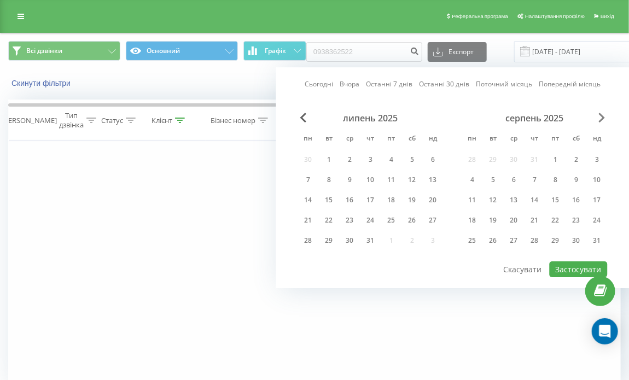
click at [598, 116] on span "Next Month" at bounding box center [601, 118] width 7 height 10
click at [332, 214] on div "23" at bounding box center [329, 220] width 14 height 14
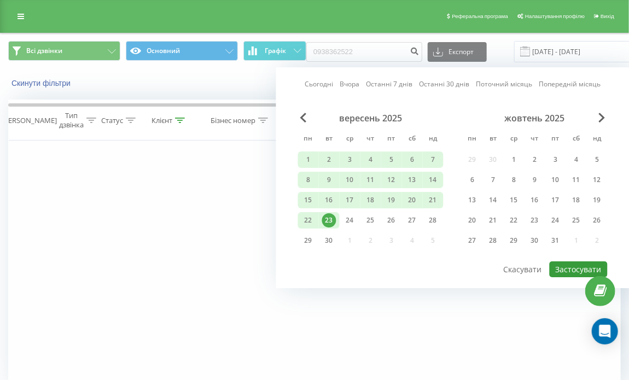
click at [557, 266] on button "Застосувати" at bounding box center [578, 269] width 58 height 16
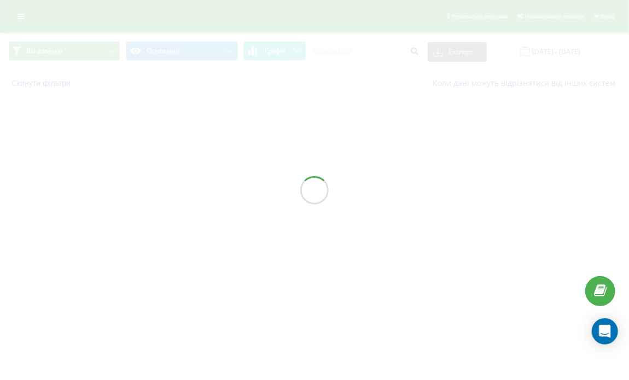
type input "01.01.2025 - 23.09.2025"
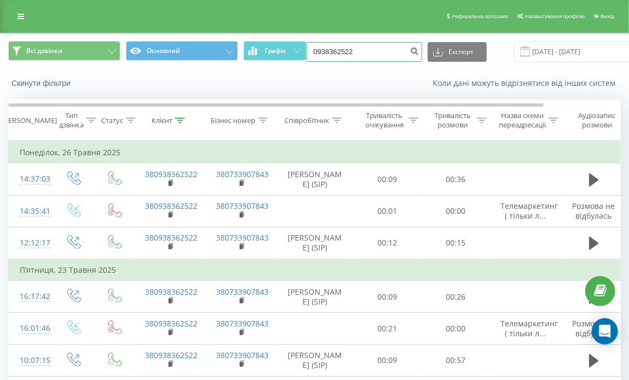
drag, startPoint x: 309, startPoint y: 43, endPoint x: 288, endPoint y: 34, distance: 23.0
click at [289, 35] on div "Всі дзвінки Основний Графік 0938362522 Експорт .csv .xls .xlsx 01.01.2025 - 23.…" at bounding box center [314, 51] width 627 height 37
paste input "(063) 570 99 66"
type input "0635709966"
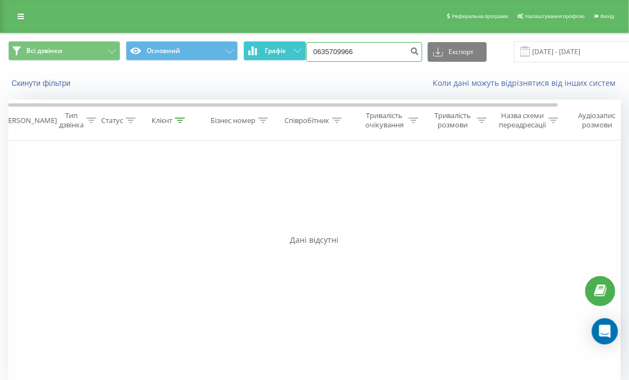
drag, startPoint x: 372, startPoint y: 49, endPoint x: 265, endPoint y: 45, distance: 106.7
click at [265, 45] on div "Всі дзвінки Основний Графік 0635709966 Експорт .csv .xls .xlsx [DATE] - [DATE]" at bounding box center [314, 51] width 612 height 21
paste input "[PHONE_NUMBER]"
type input "0939138575"
drag, startPoint x: 334, startPoint y: 49, endPoint x: 289, endPoint y: 46, distance: 45.4
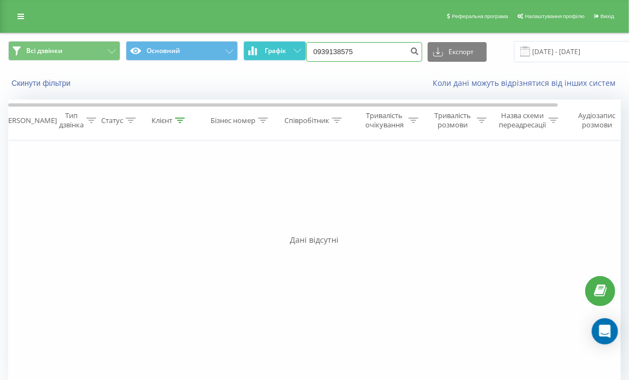
click at [289, 46] on div "Всі дзвінки Основний Графік 0939138575 Експорт .csv .xls .xlsx [DATE] - [DATE]" at bounding box center [314, 51] width 612 height 21
paste input "[PHONE_NUMBER]"
type input "0502553643"
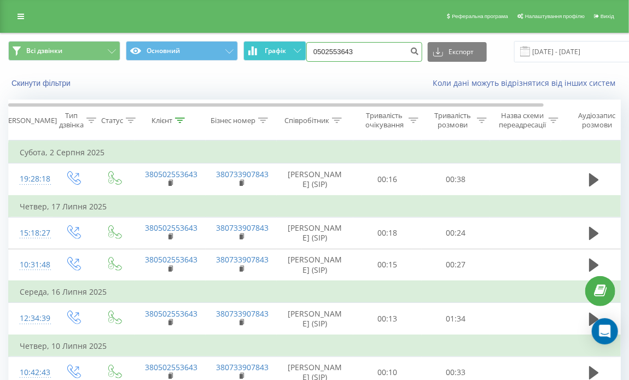
drag, startPoint x: 372, startPoint y: 52, endPoint x: 273, endPoint y: 51, distance: 98.4
click at [273, 51] on div "Всі дзвінки Основний Графік 0502553643 Експорт .csv .xls .xlsx 23.06.2025 - 23.…" at bounding box center [314, 51] width 612 height 21
paste input "(093) 135 35 85"
type input "0931353585"
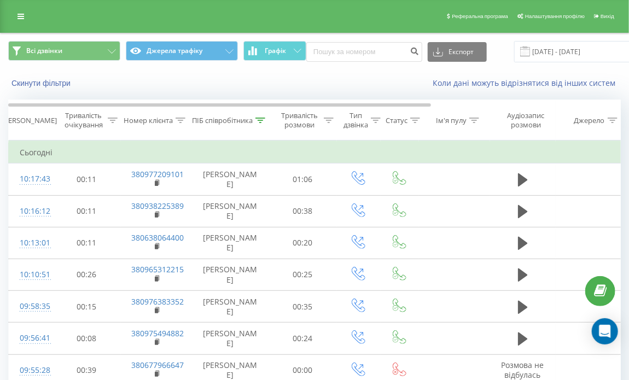
click at [280, 47] on span "Графік" at bounding box center [275, 51] width 21 height 8
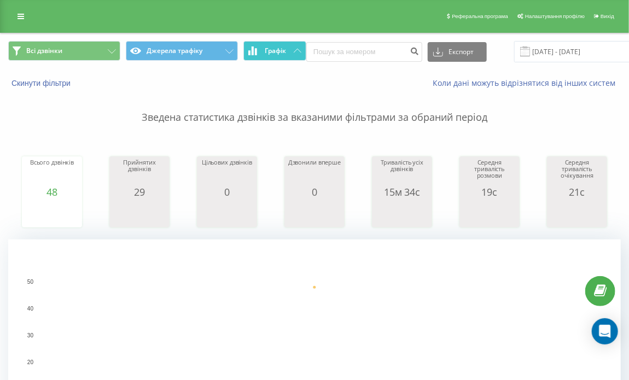
click at [280, 48] on span "Графік" at bounding box center [275, 51] width 21 height 8
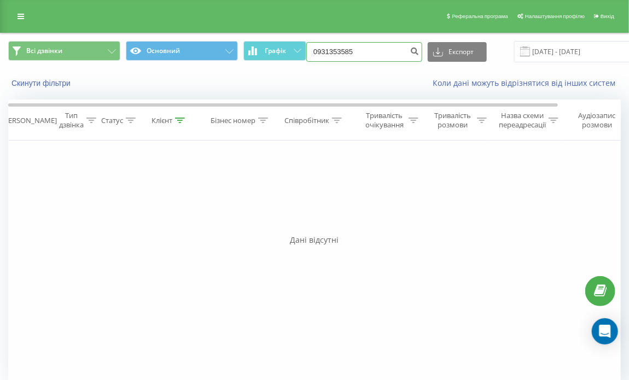
drag, startPoint x: 348, startPoint y: 50, endPoint x: 315, endPoint y: 49, distance: 33.4
click at [315, 49] on input "0931353585" at bounding box center [364, 52] width 116 height 20
paste input "(068) 263 05 08"
type input "0682630508"
drag, startPoint x: 369, startPoint y: 52, endPoint x: 297, endPoint y: 37, distance: 73.8
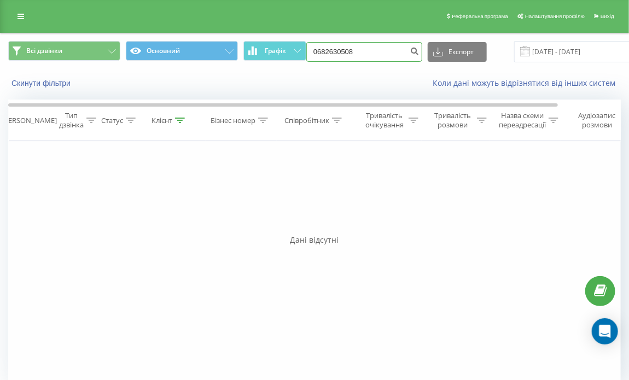
click at [297, 37] on div "Всі дзвінки Основний Графік 0682630508 Експорт .csv .xls .xlsx 23.06.2025 - 23.…" at bounding box center [314, 51] width 627 height 37
paste input "(096) 564 45 81"
type input "0965644581"
drag, startPoint x: 374, startPoint y: 44, endPoint x: 295, endPoint y: 42, distance: 78.7
click at [295, 42] on div "Всі дзвінки Основний Графік 0965644581 Експорт .csv .xls .xlsx 23.06.2025 - 23.…" at bounding box center [314, 51] width 612 height 21
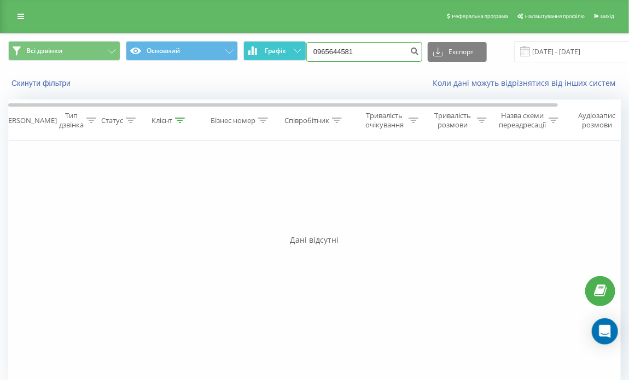
paste input "(067) 458 45 40"
type input "0674584540"
drag, startPoint x: 359, startPoint y: 52, endPoint x: 296, endPoint y: 45, distance: 63.2
click at [296, 45] on div "Всі дзвінки Основний Графік 0674584540 Експорт .csv .xls .xlsx 23.06.2025 - 23.…" at bounding box center [314, 51] width 612 height 21
paste input "(099) 212 85 8"
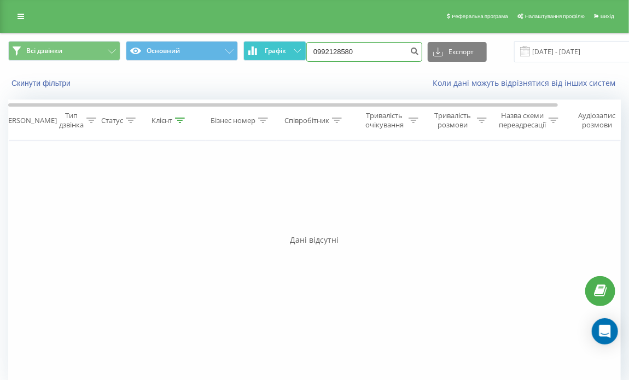
type input "0992128580"
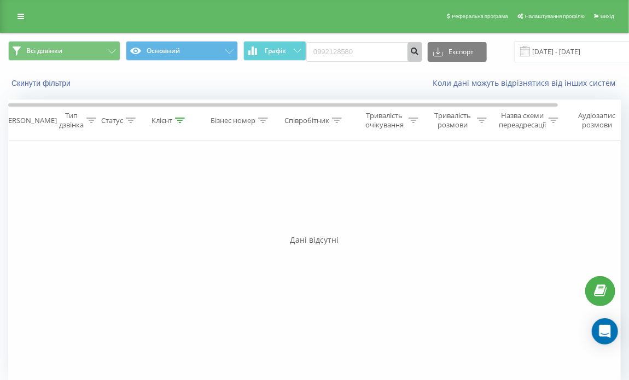
click at [410, 45] on button "submit" at bounding box center [414, 52] width 15 height 20
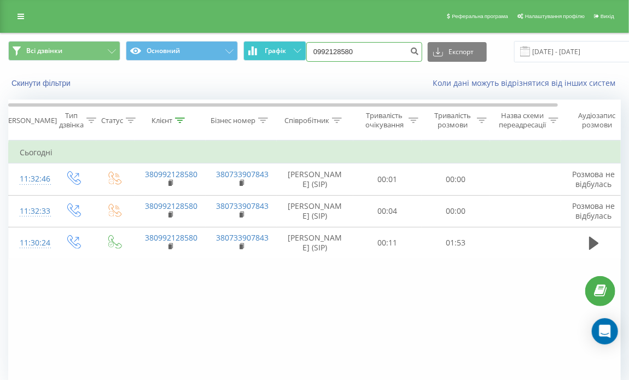
drag, startPoint x: 372, startPoint y: 52, endPoint x: 266, endPoint y: 48, distance: 106.1
click at [266, 48] on div "Всі дзвінки Основний Графік 0992128580 Експорт .csv .xls .xlsx 23.06.2025 - 23.…" at bounding box center [314, 51] width 612 height 21
paste input "(066) 458 36 67"
type input "0664583667"
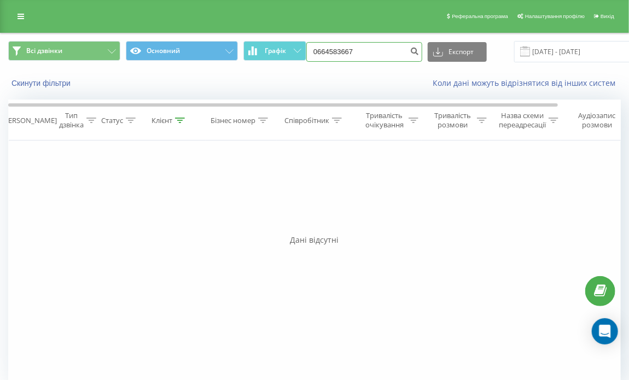
drag, startPoint x: 360, startPoint y: 54, endPoint x: 300, endPoint y: 40, distance: 62.2
click at [300, 40] on div "Всі дзвінки Основний Графік 0664583667 Експорт .csv .xls .xlsx 23.06.2025 - 23.…" at bounding box center [314, 51] width 627 height 37
paste input "380674584540"
type input "0674584540"
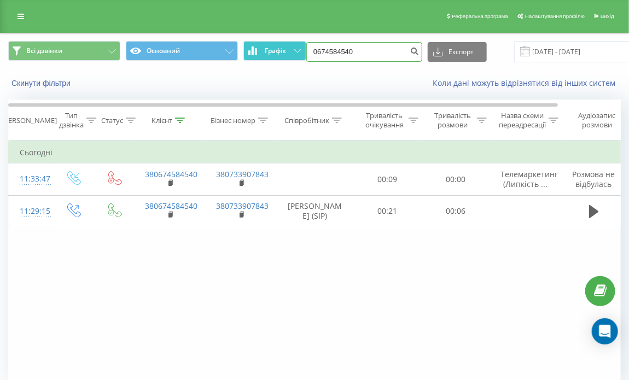
drag, startPoint x: 358, startPoint y: 55, endPoint x: 281, endPoint y: 45, distance: 77.1
click at [281, 45] on div "Всі дзвінки Основний Графік 0674584540 Експорт .csv .xls .xlsx 23.06.2025 - 23.…" at bounding box center [314, 51] width 612 height 21
paste input "(066) 458 36 67"
type input "0664583667"
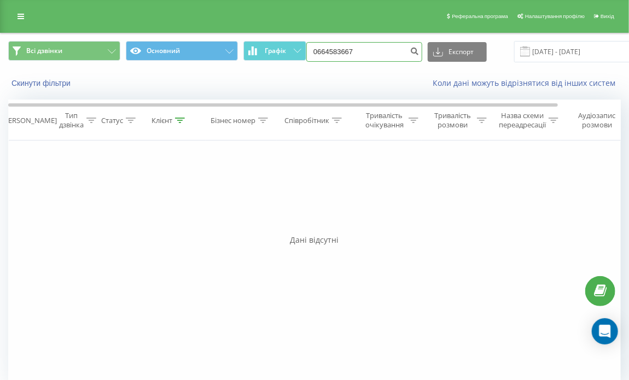
drag, startPoint x: 377, startPoint y: 48, endPoint x: 256, endPoint y: 36, distance: 121.3
click at [256, 36] on div "Всі дзвінки Основний Графік 0664583667 Експорт .csv .xls .xlsx 23.06.2025 - 23.…" at bounding box center [314, 51] width 627 height 37
paste input "(063) 726 17 30"
type input "0637261730"
drag, startPoint x: 363, startPoint y: 48, endPoint x: 225, endPoint y: 56, distance: 138.6
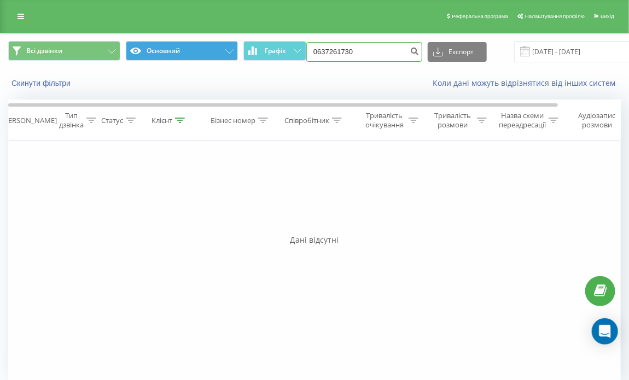
click at [225, 56] on div "Всі дзвінки Основний Графік 0637261730 Експорт .csv .xls .xlsx 23.06.2025 - 23.…" at bounding box center [314, 51] width 612 height 21
paste input "(096) 529 97 97"
type input "0965299797"
drag, startPoint x: 364, startPoint y: 56, endPoint x: 286, endPoint y: 45, distance: 78.9
click at [286, 45] on div "Всі дзвінки Основний Графік 0965299797 Експорт .csv .xls .xlsx 23.06.2025 - 23.…" at bounding box center [314, 51] width 612 height 21
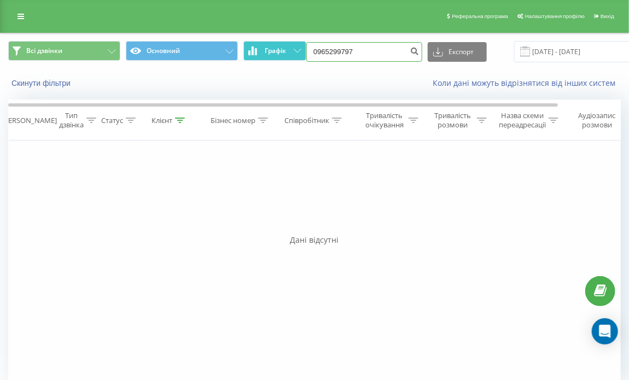
paste input "(067) 914 09 03"
type input "0679140903"
drag, startPoint x: 370, startPoint y: 50, endPoint x: 284, endPoint y: 47, distance: 85.9
click at [284, 47] on div "Всі дзвінки Основний Графік 0679140903 Експорт .csv .xls .xlsx 23.06.2025 - 23.…" at bounding box center [314, 51] width 612 height 21
paste input "(098) 224 00 80"
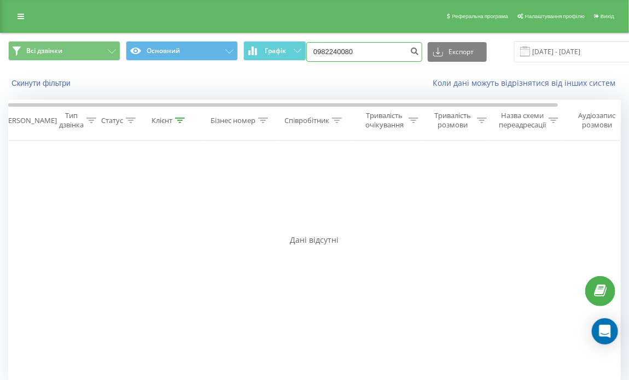
type input "0982240080"
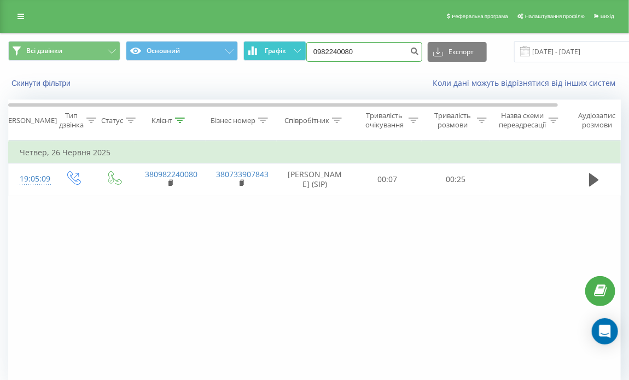
drag, startPoint x: 380, startPoint y: 46, endPoint x: 254, endPoint y: 57, distance: 127.3
click at [254, 57] on div "Всі дзвінки Основний Графік 0982240080 Експорт .csv .xls .xlsx 23.06.2025 - 23.…" at bounding box center [314, 51] width 612 height 21
paste input "(096) 259 00 22"
type input "0962590022"
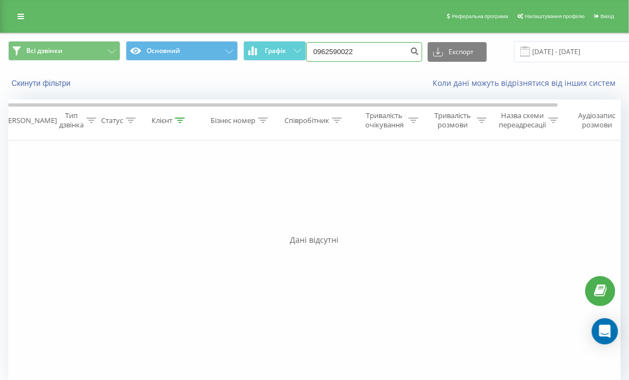
drag, startPoint x: 373, startPoint y: 52, endPoint x: 304, endPoint y: 39, distance: 69.7
click at [304, 39] on div "Всі дзвінки Основний Графік 0962590022 Експорт .csv .xls .xlsx 23.06.2025 - 23.…" at bounding box center [314, 51] width 627 height 37
paste input "(093) 358 89 78"
type input "0933588978"
click at [359, 44] on input "0933588978" at bounding box center [364, 52] width 116 height 20
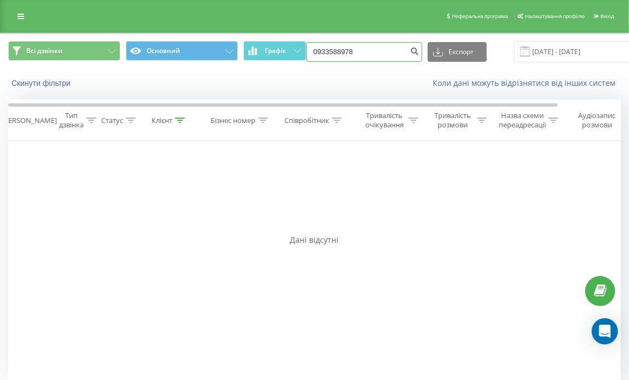
click at [359, 44] on input "0933588978" at bounding box center [364, 52] width 116 height 20
paste input "[PHONE_NUMBER]"
type input "0974603996"
drag, startPoint x: 375, startPoint y: 46, endPoint x: 311, endPoint y: 50, distance: 64.0
click at [312, 50] on input "0974603996" at bounding box center [364, 52] width 116 height 20
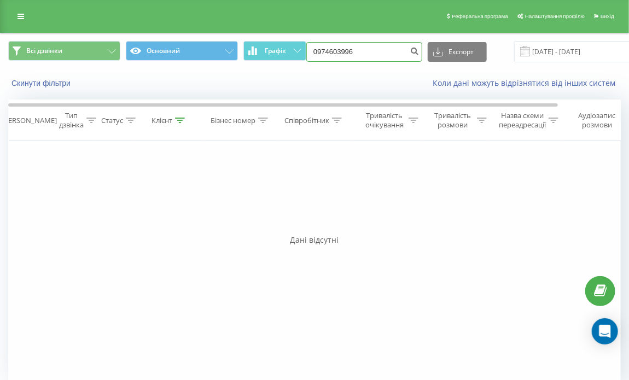
paste input "[PHONE_NUMBER]"
type input "0950370868"
drag, startPoint x: 365, startPoint y: 51, endPoint x: 251, endPoint y: 46, distance: 114.4
click at [251, 46] on div "Всі дзвінки Основний Графік 0950370868 Експорт .csv .xls .xlsx 23.06.2025 - 23.…" at bounding box center [314, 51] width 612 height 21
paste input "(068) 703 97 75"
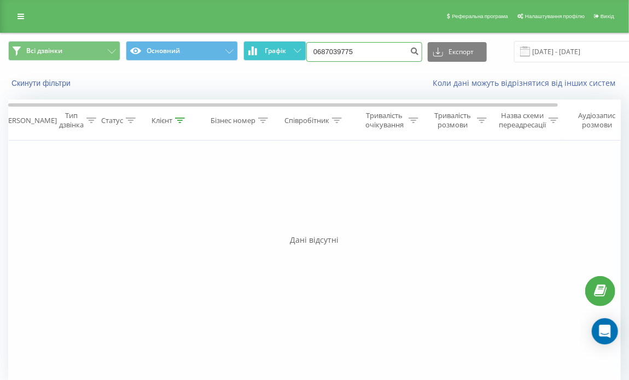
type input "0687039775"
drag, startPoint x: 363, startPoint y: 52, endPoint x: 267, endPoint y: 43, distance: 96.7
click at [267, 43] on div "Всі дзвінки Основний Графік 0687039775 Експорт .csv .xls .xlsx 23.06.2025 - 23.…" at bounding box center [314, 51] width 612 height 21
paste input "(063) 736 40 72"
type input "0637364072"
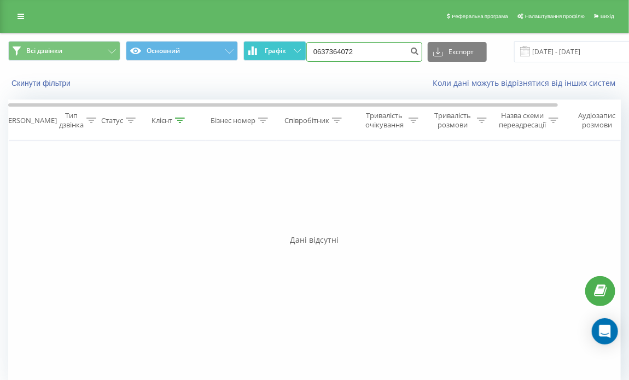
drag, startPoint x: 372, startPoint y: 53, endPoint x: 273, endPoint y: 45, distance: 98.7
click at [273, 45] on div "Всі дзвінки Основний Графік 0637364072 Експорт .csv .xls .xlsx [DATE] - [DATE]" at bounding box center [314, 51] width 612 height 21
paste input "[PHONE_NUMBER]"
type input "0504409456"
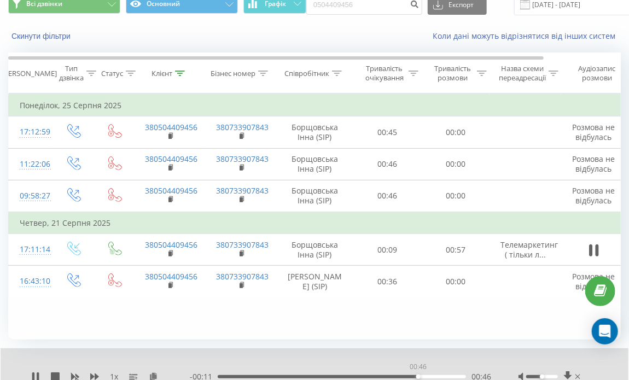
click at [418, 377] on div "00:46" at bounding box center [342, 376] width 248 height 3
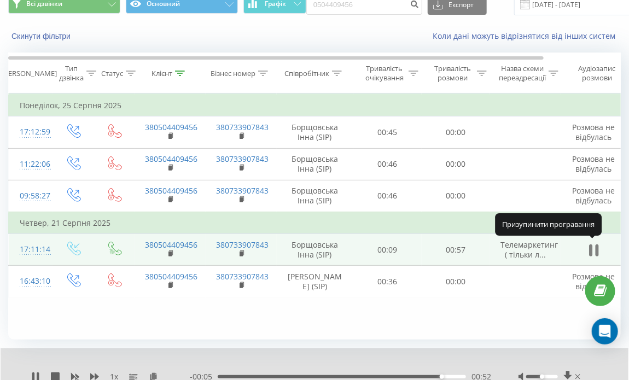
click at [590, 246] on icon at bounding box center [590, 250] width 3 height 12
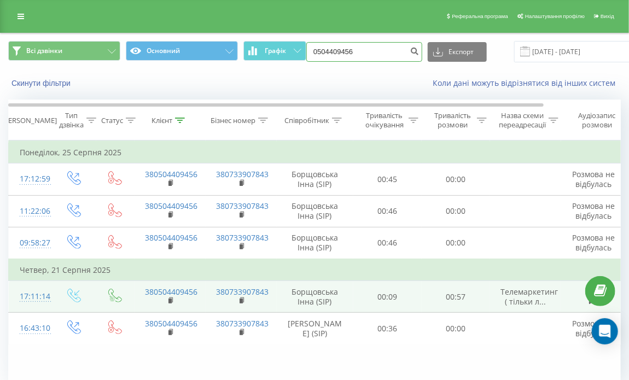
drag, startPoint x: 364, startPoint y: 2, endPoint x: 278, endPoint y: 0, distance: 86.4
click at [278, 0] on div "Реферальна програма Налаштування профілю Вихід Всі дзвінки Основний Графік 0504…" at bounding box center [314, 234] width 629 height 469
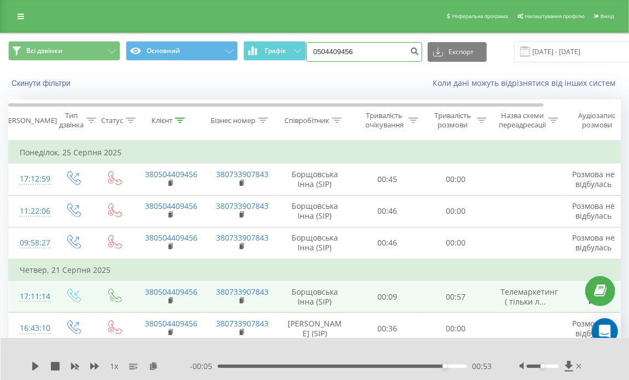
paste input "(096) 724 97"
type input "0967249756"
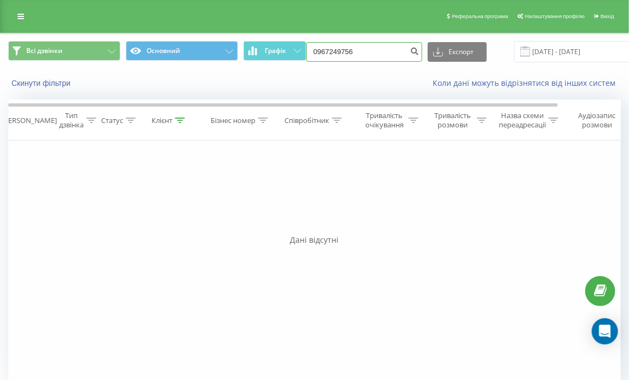
drag, startPoint x: 379, startPoint y: 52, endPoint x: 288, endPoint y: 65, distance: 92.2
click at [290, 66] on div "Всі дзвінки Основний Графік 0967249756 Експорт .csv .xls .xlsx 23.06.2025 - 23.…" at bounding box center [314, 51] width 627 height 37
paste input "(098) 791 44 54"
type input "0987914454"
drag, startPoint x: 344, startPoint y: 50, endPoint x: 278, endPoint y: 50, distance: 66.1
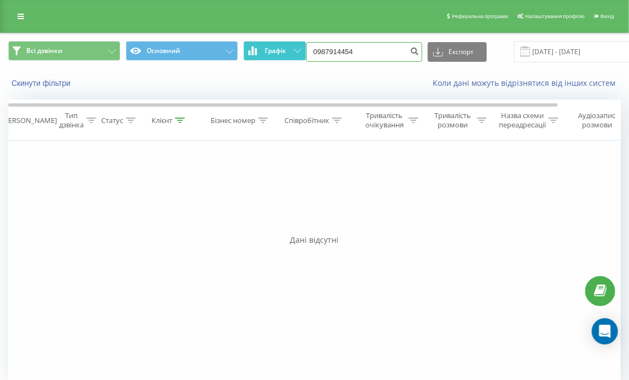
click at [278, 50] on div "Всі дзвінки Основний Графік 0987914454 Експорт .csv .xls .xlsx [DATE] - [DATE]" at bounding box center [314, 51] width 612 height 21
paste input "[PHONE_NUMBER]"
type input "0672547643"
drag, startPoint x: 369, startPoint y: 52, endPoint x: 273, endPoint y: 49, distance: 96.2
click at [273, 49] on div "Всі дзвінки Основний Графік 0672547643 Експорт .csv .xls .xlsx [DATE] - [DATE]" at bounding box center [314, 51] width 612 height 21
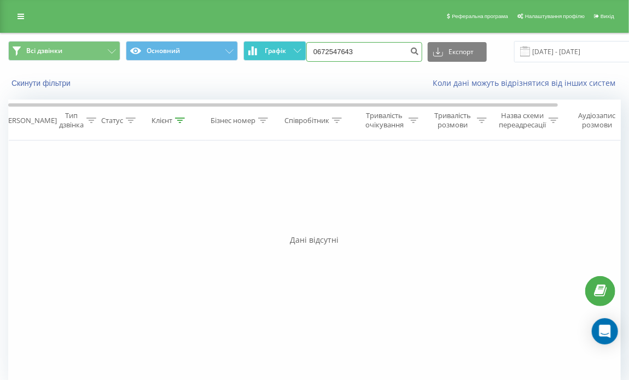
paste input "[PHONE_NUMBER]"
type input "0636395579"
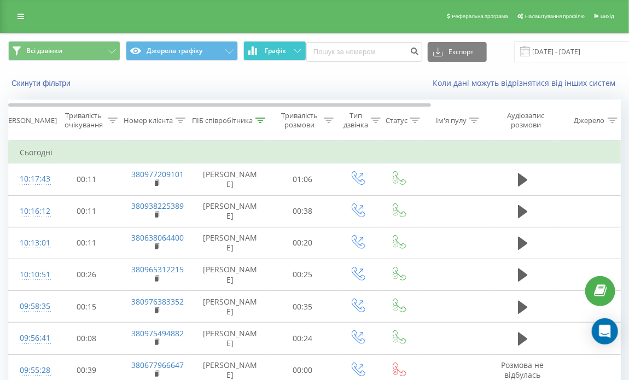
click at [272, 54] on span "Графік" at bounding box center [275, 51] width 21 height 8
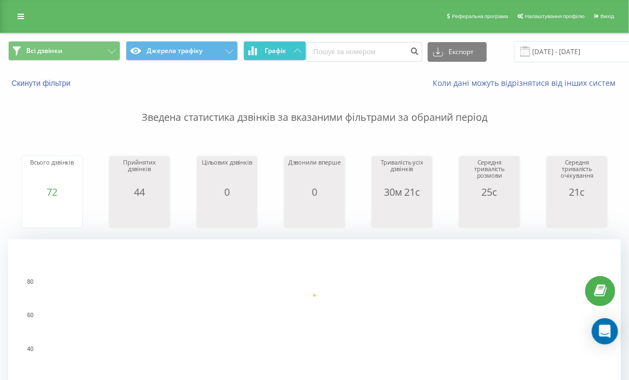
click at [272, 54] on span "Графік" at bounding box center [275, 51] width 21 height 8
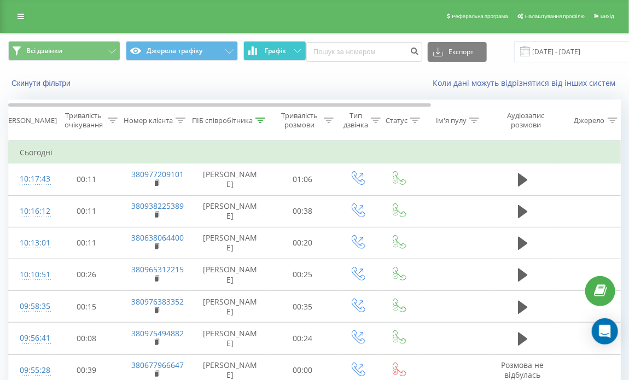
click at [269, 57] on button "Графік" at bounding box center [274, 51] width 63 height 20
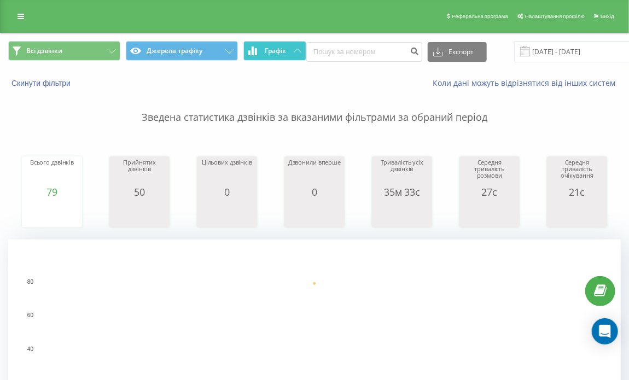
click at [266, 51] on span "Графік" at bounding box center [275, 51] width 21 height 8
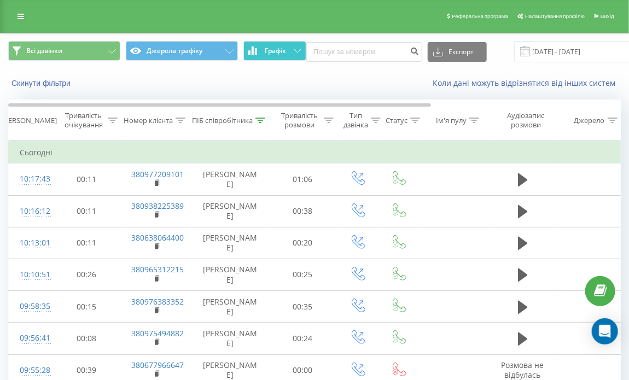
click at [271, 55] on button "Графік" at bounding box center [274, 51] width 63 height 20
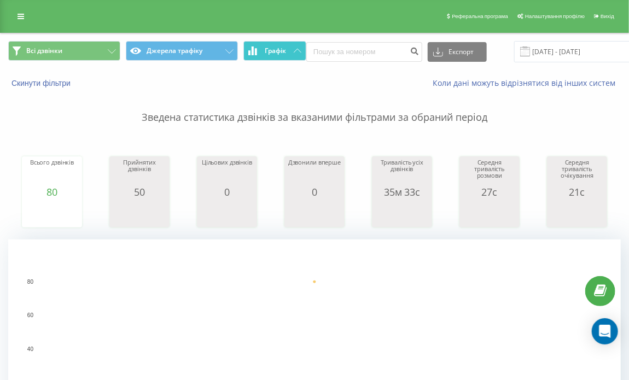
click at [271, 55] on button "Графік" at bounding box center [274, 51] width 63 height 20
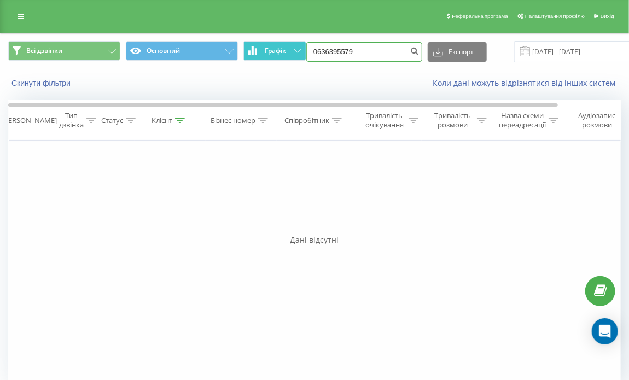
drag, startPoint x: 361, startPoint y: 42, endPoint x: 293, endPoint y: 48, distance: 68.0
click at [293, 48] on div "Всі дзвінки Основний Графік 0636395579 Експорт .csv .xls .xlsx [DATE] - [DATE]" at bounding box center [314, 51] width 612 height 21
paste input "[PHONE_NUMBER]"
type input "0505909366"
drag, startPoint x: 336, startPoint y: 47, endPoint x: 275, endPoint y: 39, distance: 61.8
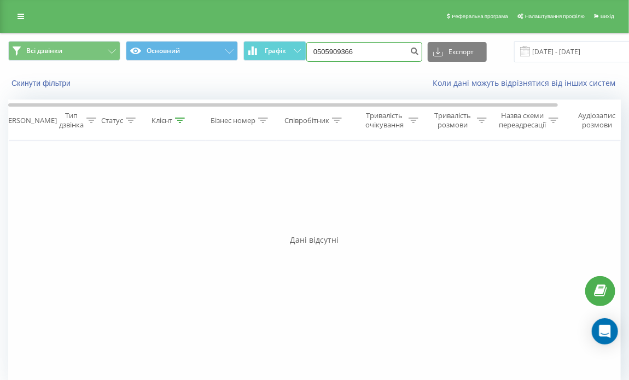
click at [275, 39] on div "Всі дзвінки Основний Графік 0505909366 Експорт .csv .xls .xlsx [DATE] - [DATE]" at bounding box center [314, 51] width 627 height 37
paste input "[PHONE_NUMBER]"
type input "0989008900"
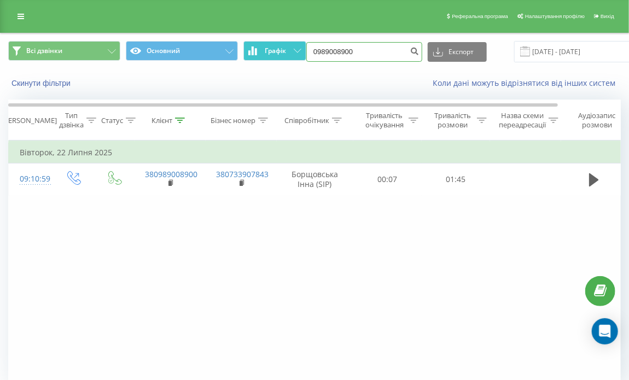
drag, startPoint x: 361, startPoint y: 45, endPoint x: 287, endPoint y: 43, distance: 73.8
click at [287, 43] on div "Всі дзвінки Основний Графік 0989008900 Експорт .csv .xls .xlsx [DATE] - [DATE]" at bounding box center [314, 51] width 612 height 21
paste input "[PHONE_NUMBER]"
type input "0674857593"
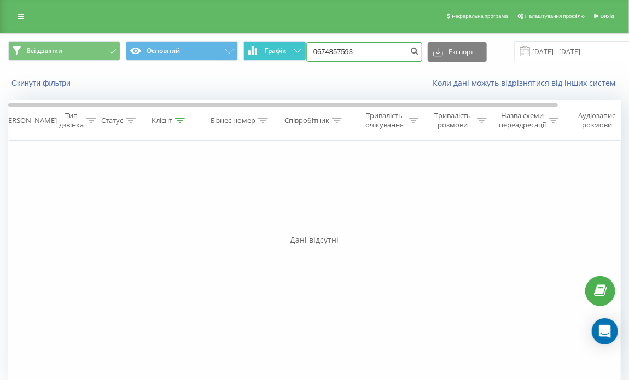
drag, startPoint x: 381, startPoint y: 51, endPoint x: 275, endPoint y: 45, distance: 106.2
click at [275, 45] on div "Всі дзвінки Основний Графік 0674857593 Експорт .csv .xls .xlsx 23.06.2025 - 23.…" at bounding box center [314, 51] width 612 height 21
paste input "(067) 952 19 65"
type input "0679521965"
drag, startPoint x: 365, startPoint y: 54, endPoint x: 300, endPoint y: 51, distance: 65.1
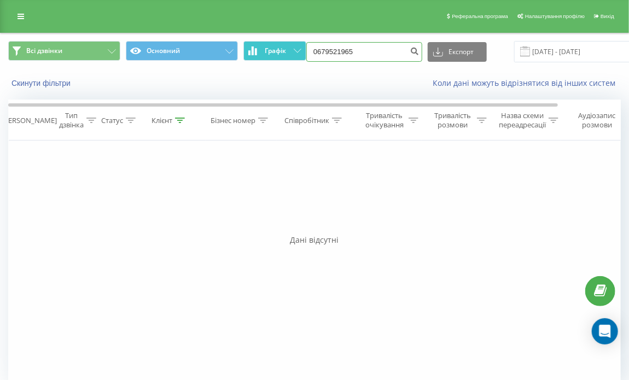
click at [300, 51] on div "Всі дзвінки Основний Графік 0679521965 Експорт .csv .xls .xlsx [DATE] - [DATE]" at bounding box center [314, 51] width 612 height 21
paste input "(067) 952 19"
type input "0679521965"
drag, startPoint x: 369, startPoint y: 48, endPoint x: 296, endPoint y: 49, distance: 73.2
click at [296, 49] on div "Всі дзвінки Основний Графік 0679521965 Експорт .csv .xls .xlsx [DATE] - [DATE]" at bounding box center [314, 51] width 612 height 21
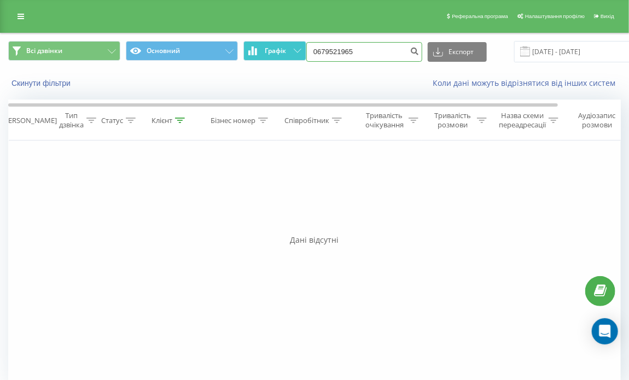
paste input "[PHONE_NUMBER]"
type input "0733035041"
drag, startPoint x: 367, startPoint y: 50, endPoint x: 234, endPoint y: 57, distance: 133.5
click at [234, 57] on div "Всі дзвінки Основний Графік 0733035041 Експорт .csv .xls .xlsx 23.06.2025 - 23.…" at bounding box center [314, 51] width 612 height 21
paste input "(098) 209 47 42"
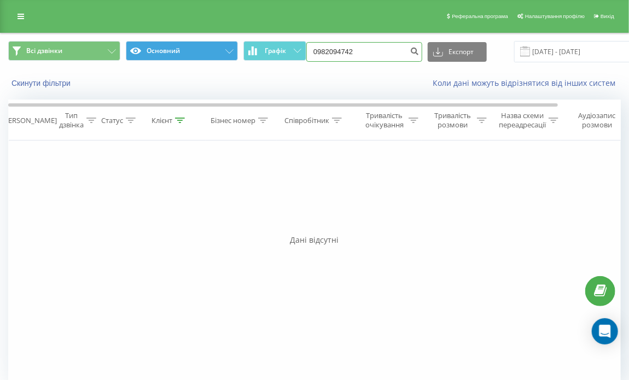
type input "0982094742"
drag, startPoint x: 365, startPoint y: 45, endPoint x: 300, endPoint y: 41, distance: 65.7
click at [300, 41] on div "Всі дзвінки Основний Графік 0982094742 Експорт .csv .xls .xlsx 23.06.2025 - 23.…" at bounding box center [314, 51] width 612 height 21
paste input "(098) 658 16 55"
type input "0986581655"
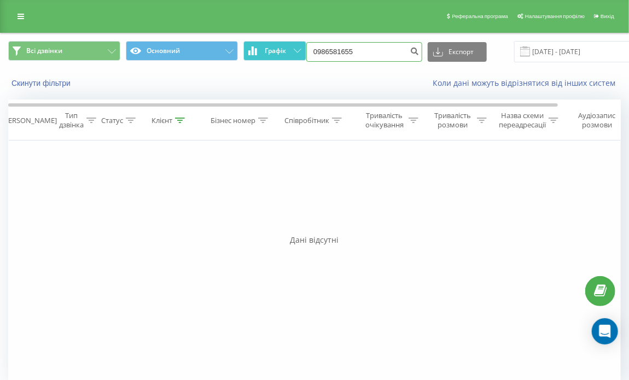
drag, startPoint x: 367, startPoint y: 50, endPoint x: 245, endPoint y: 60, distance: 122.3
click at [271, 58] on div "Всі дзвінки Основний Графік 0986581655 Експорт .csv .xls .xlsx 23.06.2025 - 23.…" at bounding box center [314, 51] width 612 height 21
paste input "(096) 757 22 87"
type input "0967572287"
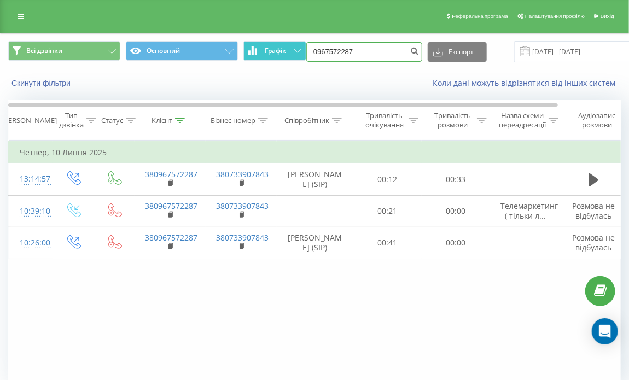
drag, startPoint x: 297, startPoint y: 50, endPoint x: 263, endPoint y: 48, distance: 33.9
click at [263, 48] on div "Всі дзвінки Основний Графік 0967572287 Експорт .csv .xls .xlsx [DATE] - [DATE]" at bounding box center [314, 51] width 612 height 21
paste input "[PHONE_NUMBER]"
type input "0676075450"
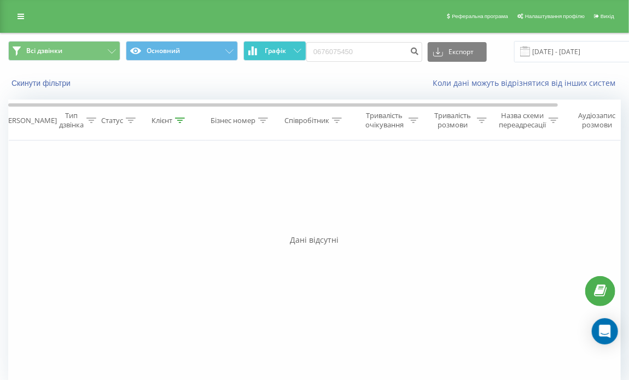
drag, startPoint x: 372, startPoint y: 62, endPoint x: 298, endPoint y: 51, distance: 74.0
click at [298, 51] on div "Всі дзвінки Основний Графік 0676075450 Експорт .csv .xls .xlsx [DATE] - [DATE]" at bounding box center [314, 51] width 612 height 21
click at [362, 53] on input "0676075450" at bounding box center [364, 52] width 116 height 20
paste input "(095) 595 65 65"
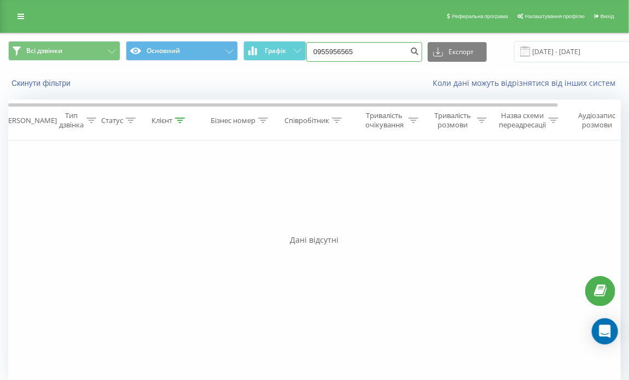
type input "0955956565"
drag, startPoint x: 372, startPoint y: 48, endPoint x: 274, endPoint y: 43, distance: 97.4
click at [275, 43] on div "Всі дзвінки Основний Графік 0955956565 Експорт .csv .xls .xlsx 23.06.2025 - 23.…" at bounding box center [314, 51] width 612 height 21
paste input "(066) 956 62 73"
type input "0669566273"
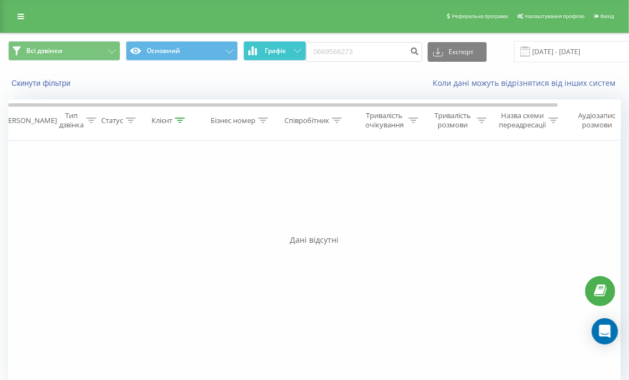
drag, startPoint x: 373, startPoint y: 41, endPoint x: 297, endPoint y: 45, distance: 75.6
click at [297, 45] on div "Всі дзвінки Основний Графік 0669566273 Експорт .csv .xls .xlsx 23.06.2025 - 23.…" at bounding box center [314, 51] width 612 height 21
drag, startPoint x: 360, startPoint y: 45, endPoint x: 273, endPoint y: 48, distance: 86.4
click at [273, 48] on div "Всі дзвінки Основний Графік 0669566273 Експорт .csv .xls .xlsx 23.06.2025 - 23.…" at bounding box center [314, 51] width 612 height 21
paste input "(093) 381 84 82"
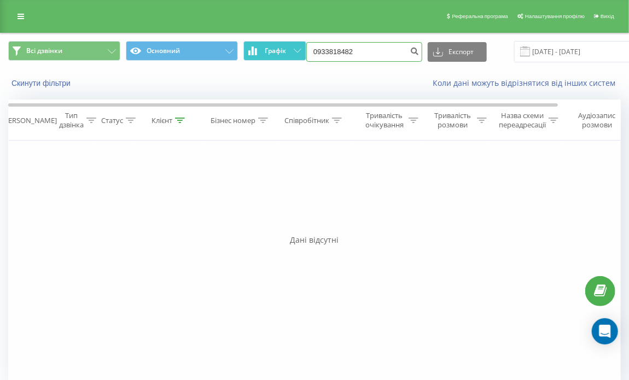
type input "0933818482"
drag, startPoint x: 352, startPoint y: 48, endPoint x: 286, endPoint y: 49, distance: 66.1
click at [286, 49] on div "Всі дзвінки Основний Графік 0933818482 Експорт .csv .xls .xlsx 23.06.2025 - 23.…" at bounding box center [314, 51] width 612 height 21
paste input "(097) 998 44 71"
type input "0979984471"
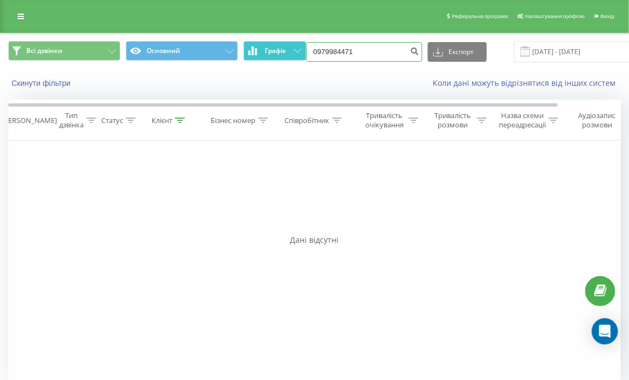
drag, startPoint x: 383, startPoint y: 48, endPoint x: 263, endPoint y: 52, distance: 119.8
click at [263, 52] on div "Всі дзвінки Основний Графік 0979984471 Експорт .csv .xls .xlsx [DATE] - [DATE]" at bounding box center [314, 51] width 612 height 21
paste input "[PHONE_NUMBER]"
type input "0954778330"
drag, startPoint x: 354, startPoint y: 52, endPoint x: 294, endPoint y: 37, distance: 61.5
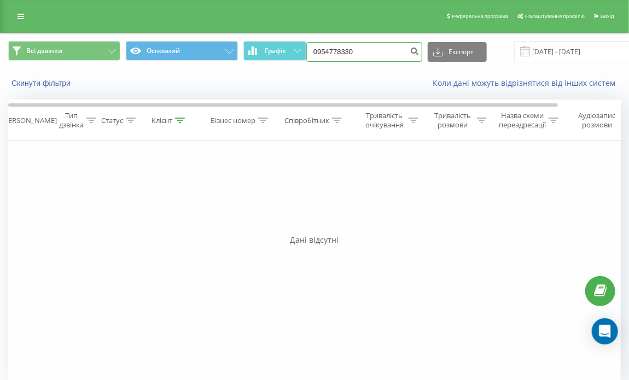
click at [294, 37] on div "Всі дзвінки Основний Графік 0954778330 Експорт .csv .xls .xlsx 23.06.2025 - 23.…" at bounding box center [314, 51] width 627 height 37
paste input "(066) 540 81 6"
type input "0665408160"
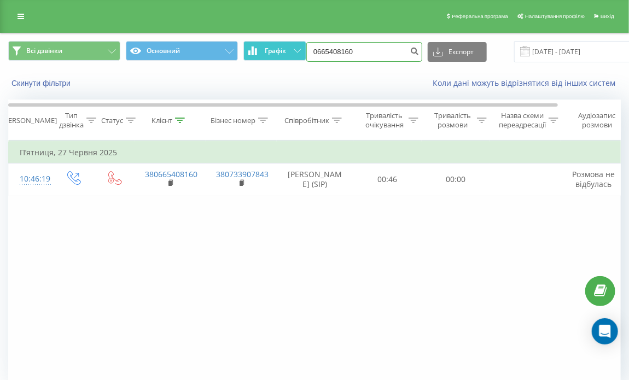
drag, startPoint x: 352, startPoint y: 50, endPoint x: 284, endPoint y: 43, distance: 68.1
click at [284, 43] on div "Всі дзвінки Основний Графік 0665408160 Експорт .csv .xls .xlsx 23.06.2025 - 23.…" at bounding box center [314, 51] width 612 height 21
paste input "(096) 805 61 52"
type input "0968056152"
